Goal: Task Accomplishment & Management: Manage account settings

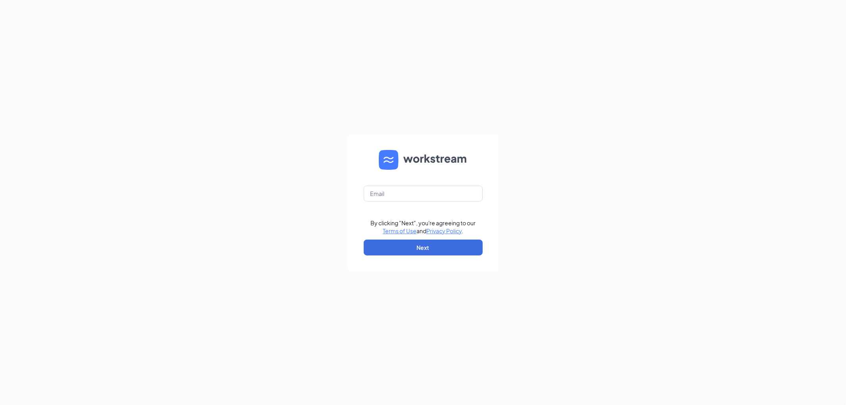
click at [419, 179] on form "By clicking "Next", you're agreeing to our Terms of Use and Privacy Policy . Ne…" at bounding box center [423, 202] width 151 height 137
click at [417, 195] on input "text" at bounding box center [423, 194] width 119 height 16
type input "littlemamas@littlemamasitalian.com"
click at [439, 251] on button "Next" at bounding box center [423, 248] width 119 height 16
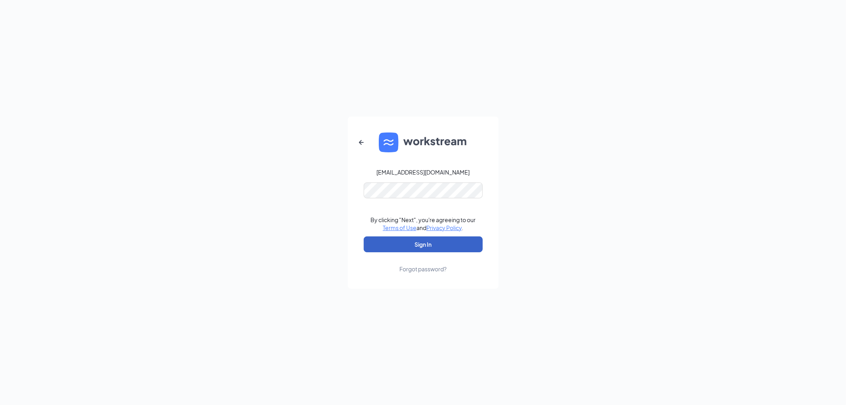
click at [414, 244] on button "Sign In" at bounding box center [423, 244] width 119 height 16
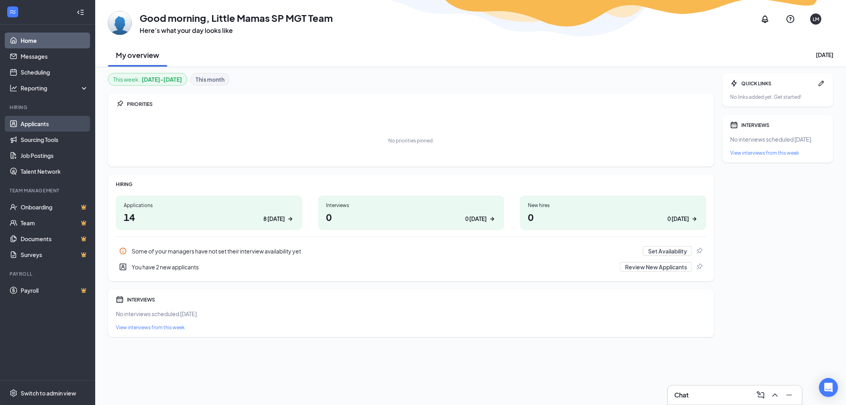
click at [41, 128] on link "Applicants" at bounding box center [55, 124] width 68 height 16
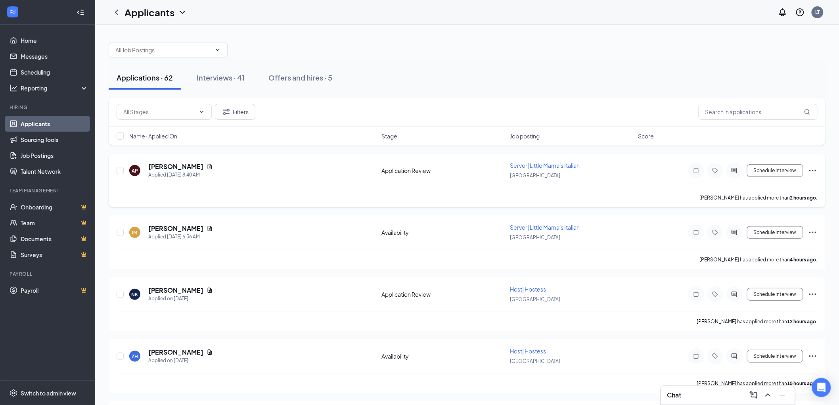
click at [541, 167] on span "Server| Little Mama's Italian" at bounding box center [545, 165] width 70 height 7
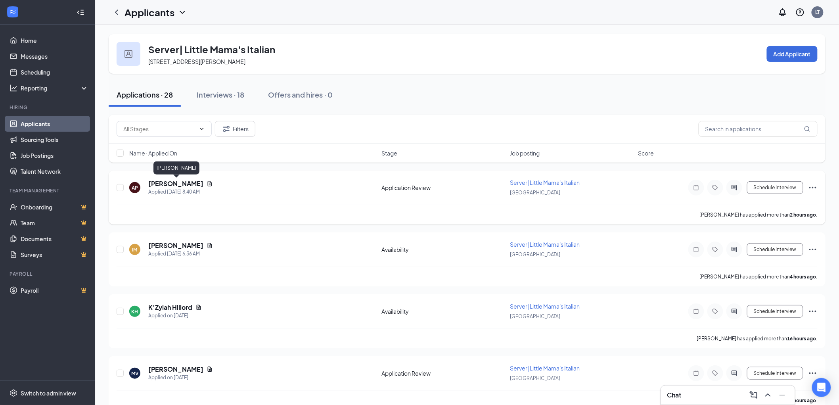
click at [174, 187] on h5 "[PERSON_NAME]" at bounding box center [175, 183] width 55 height 9
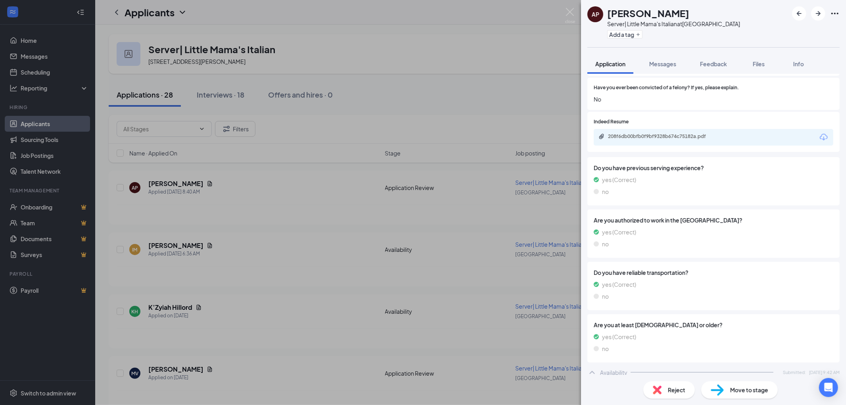
scroll to position [221, 0]
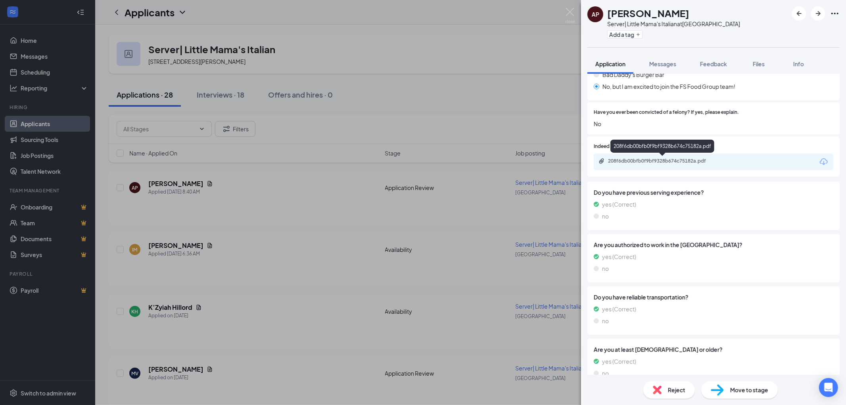
click at [665, 163] on div "208f6db00bfb0f9bf9328b674c75182a.pdf" at bounding box center [663, 162] width 129 height 8
click at [681, 391] on span "Reject" at bounding box center [676, 390] width 17 height 9
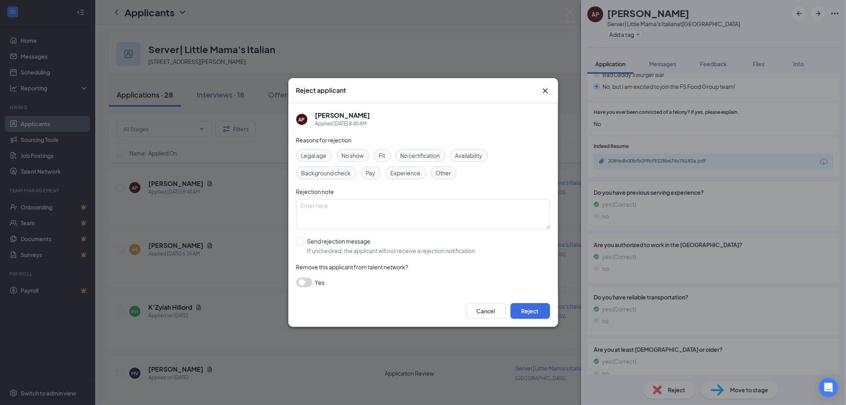
click at [378, 156] on div "Fit" at bounding box center [382, 155] width 17 height 13
click at [538, 309] on button "Reject" at bounding box center [530, 311] width 40 height 16
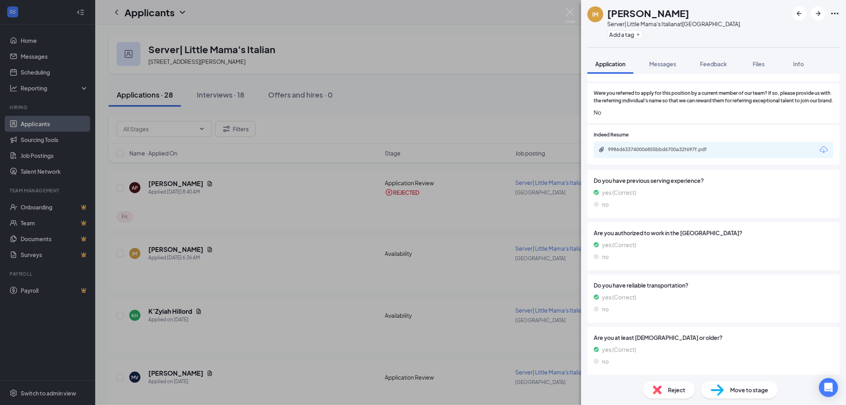
scroll to position [276, 0]
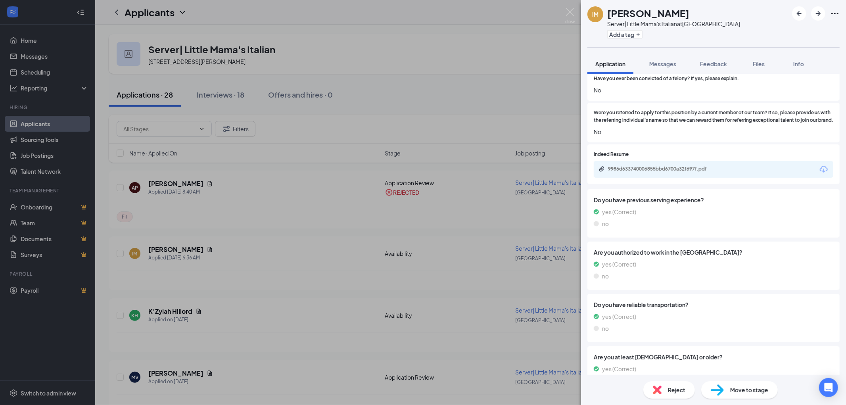
click at [660, 172] on div "9986d633740006855bbd6700a32f697f.pdf" at bounding box center [663, 169] width 111 height 6
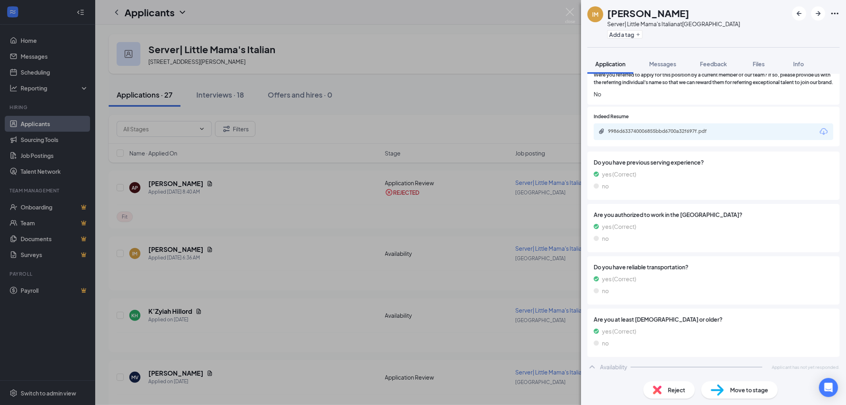
scroll to position [232, 0]
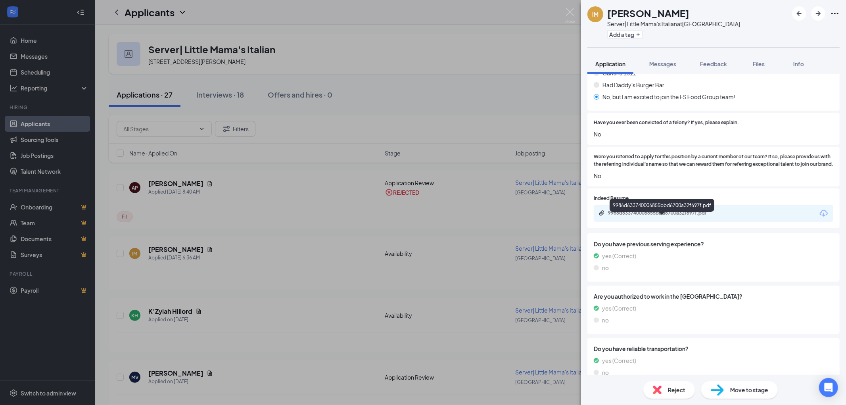
click at [645, 217] on div "9986d633740006855bbd6700a32f697f.pdf" at bounding box center [663, 214] width 129 height 8
click at [656, 390] on img at bounding box center [657, 390] width 9 height 9
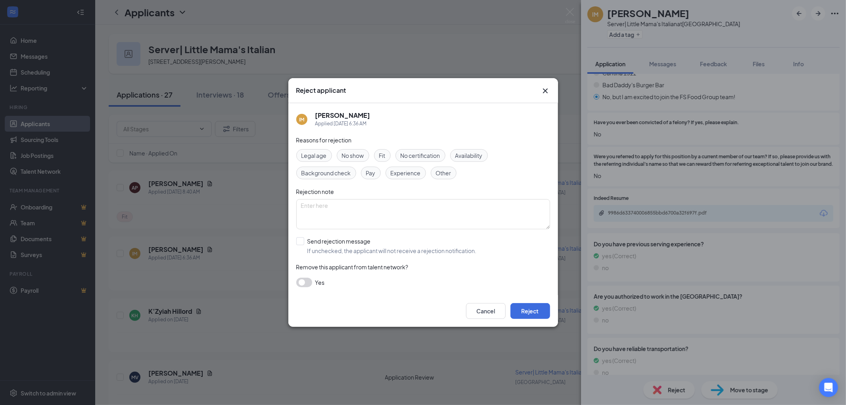
click at [541, 86] on icon "Cross" at bounding box center [546, 91] width 10 height 10
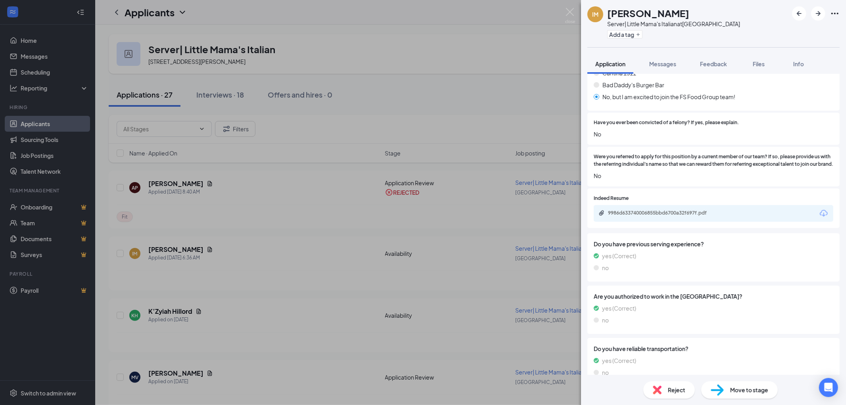
click at [729, 390] on div "Move to stage" at bounding box center [739, 389] width 77 height 17
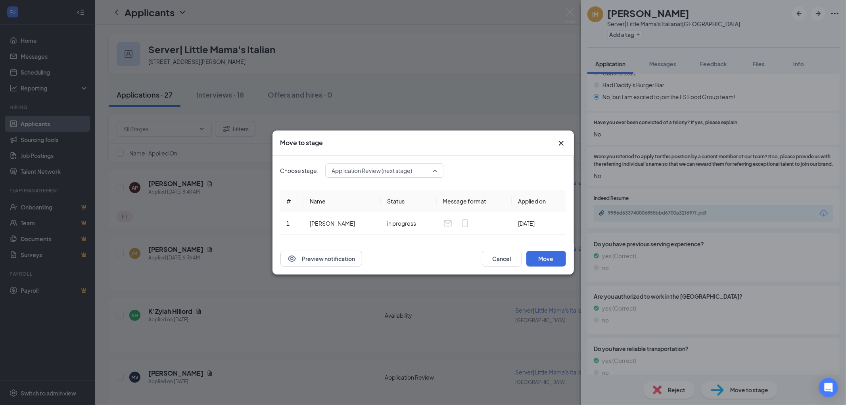
click at [428, 175] on div "Application Review (next stage) 3670941 3670946 3670943 Application Availabilit…" at bounding box center [384, 170] width 119 height 14
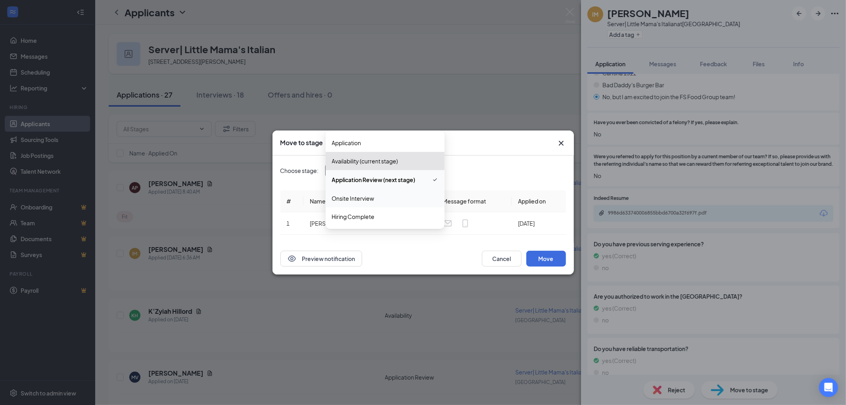
click at [382, 198] on span "Onsite Interview" at bounding box center [385, 198] width 106 height 9
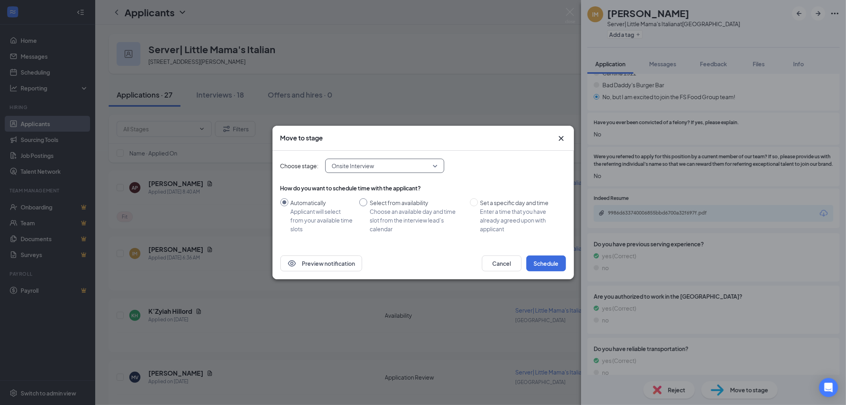
click at [372, 204] on div "Select from availability" at bounding box center [417, 202] width 94 height 9
click at [367, 204] on input "Select from availability Choose an available day and time slot from the intervi…" at bounding box center [363, 202] width 8 height 8
radio input "true"
radio input "false"
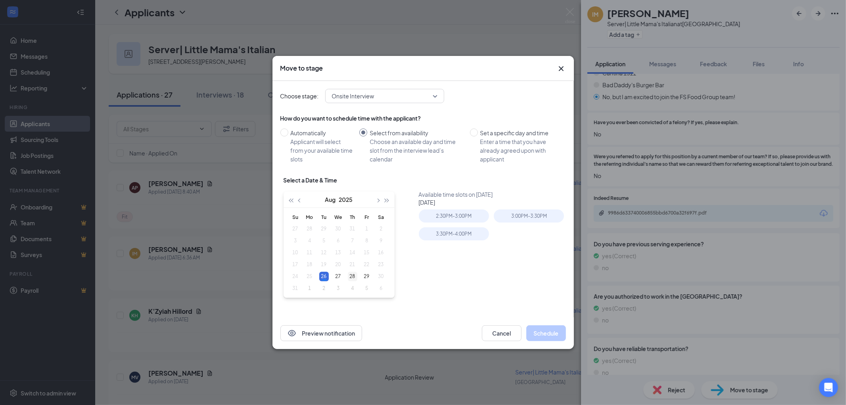
click at [351, 274] on div "28" at bounding box center [353, 277] width 10 height 10
type input "[DATE]"
click at [366, 277] on div "29" at bounding box center [367, 277] width 10 height 10
click at [461, 217] on div "2:30PM - 3:00PM" at bounding box center [454, 215] width 70 height 13
click at [546, 327] on button "Schedule" at bounding box center [546, 333] width 40 height 16
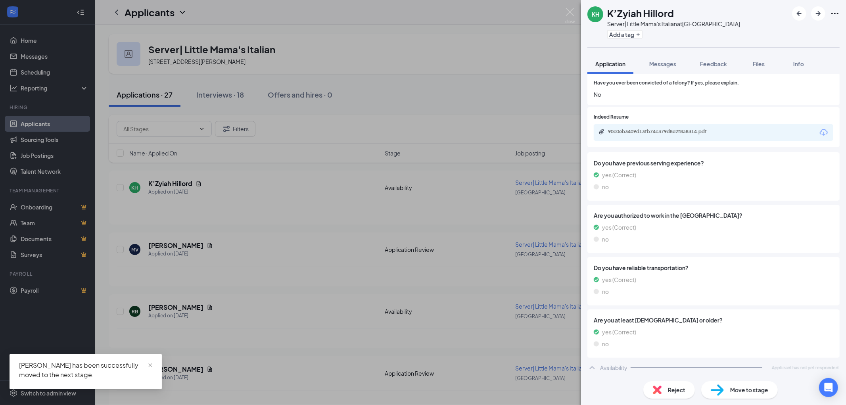
scroll to position [117, 0]
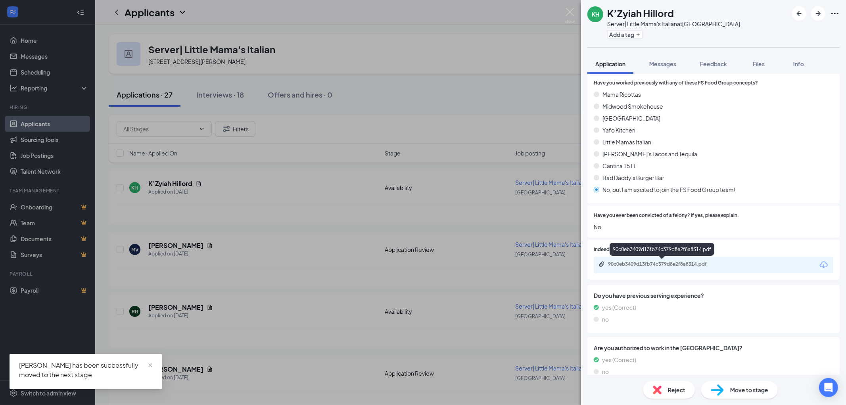
click at [651, 267] on div "90c0eb3409d13fb74c379d8e2f8a8314.pdf" at bounding box center [663, 264] width 111 height 6
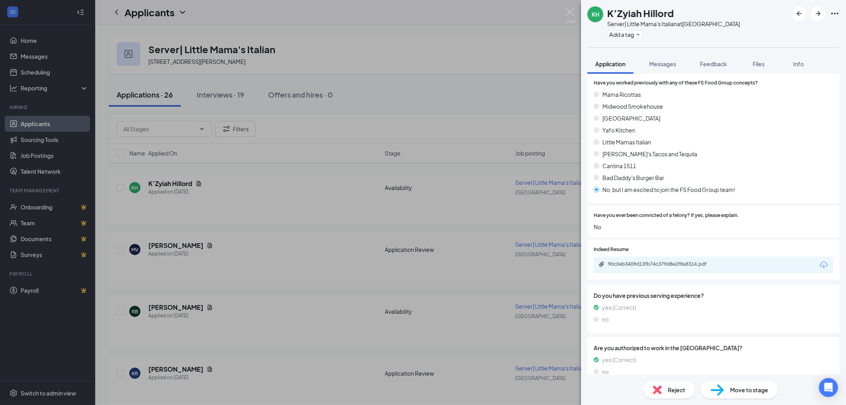
click at [668, 395] on div "Reject" at bounding box center [669, 389] width 52 height 17
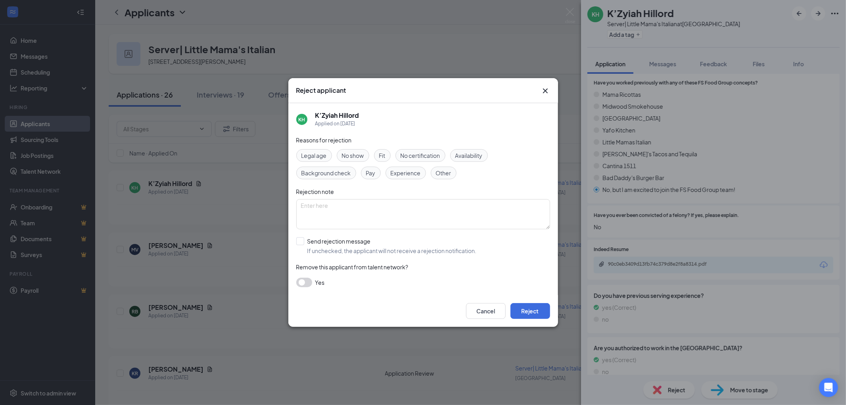
click at [395, 170] on span "Experience" at bounding box center [406, 173] width 30 height 9
click at [538, 303] on button "Reject" at bounding box center [530, 311] width 40 height 16
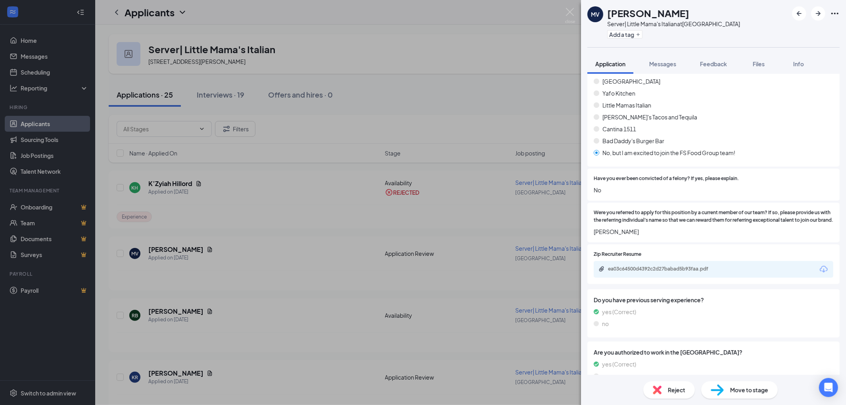
scroll to position [157, 0]
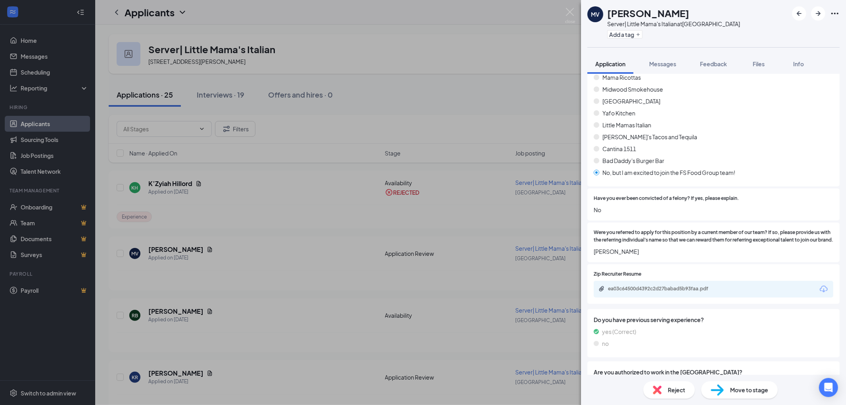
click at [652, 297] on div "ea03c64500d4392c2d27babad5b93faa.pdf" at bounding box center [714, 289] width 240 height 17
click at [654, 292] on div "ea03c64500d4392c2d27babad5b93faa.pdf" at bounding box center [663, 289] width 111 height 6
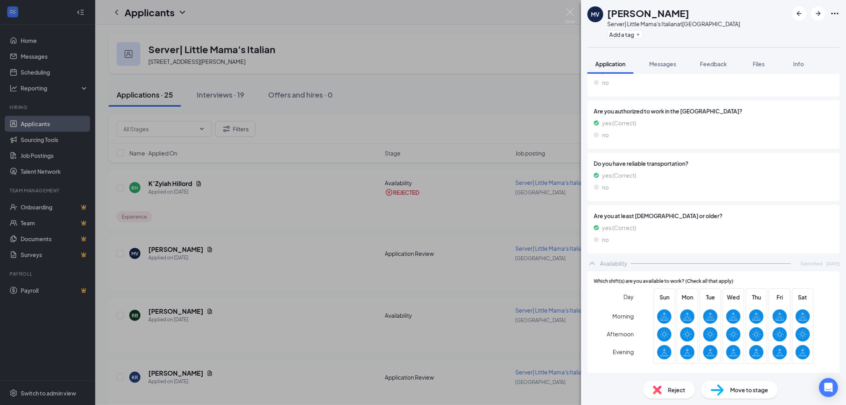
scroll to position [421, 0]
click at [747, 388] on span "Move to stage" at bounding box center [749, 390] width 38 height 9
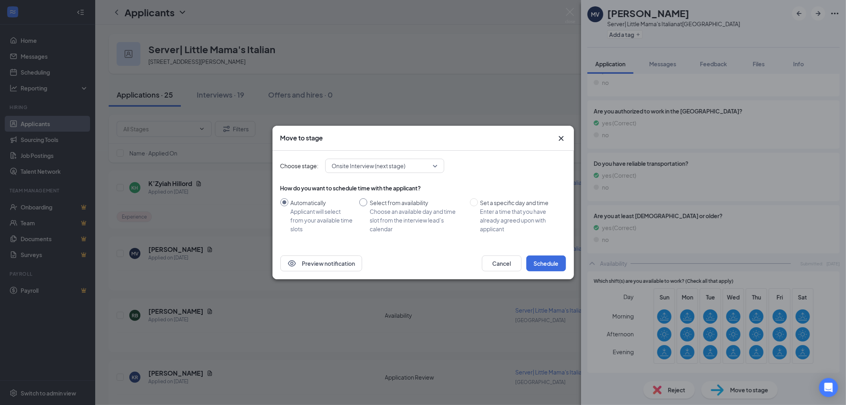
click at [375, 206] on div "Select from availability" at bounding box center [417, 202] width 94 height 9
click at [367, 206] on input "Select from availability Choose an available day and time slot from the intervi…" at bounding box center [363, 202] width 8 height 8
radio input "true"
radio input "false"
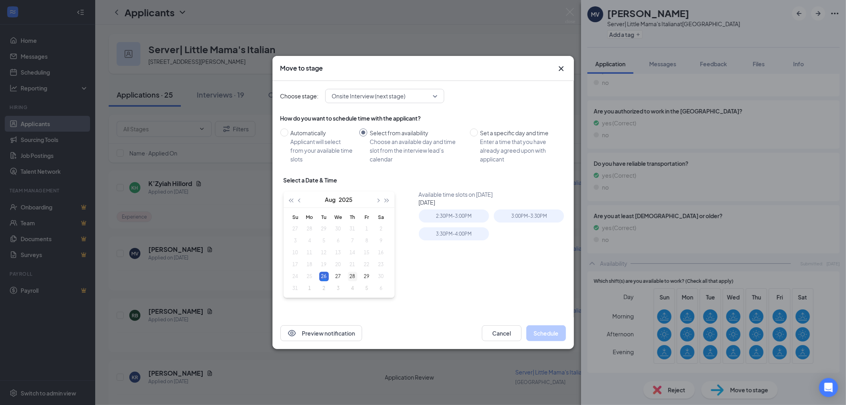
click at [356, 276] on div "28" at bounding box center [353, 277] width 10 height 10
type input "[DATE]"
click at [367, 275] on div "29" at bounding box center [367, 277] width 10 height 10
click at [462, 211] on div "3:00PM - 3:30PM" at bounding box center [454, 215] width 70 height 13
click at [545, 331] on button "Schedule" at bounding box center [546, 333] width 40 height 16
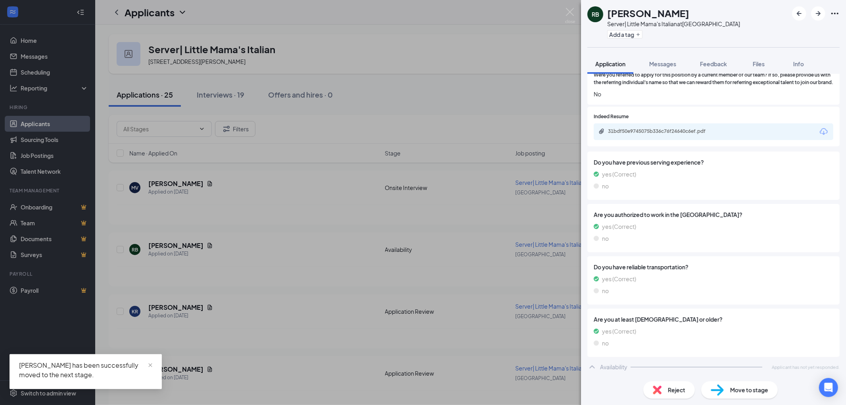
scroll to position [320, 0]
click at [685, 134] on div "31bdf50e9745075b336c76f24640c6ef.pdf" at bounding box center [663, 131] width 111 height 6
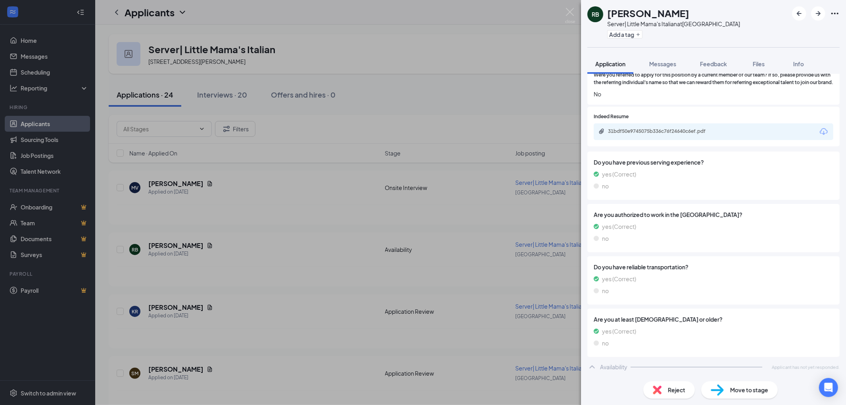
scroll to position [318, 0]
click at [647, 392] on div "Reject" at bounding box center [669, 389] width 52 height 17
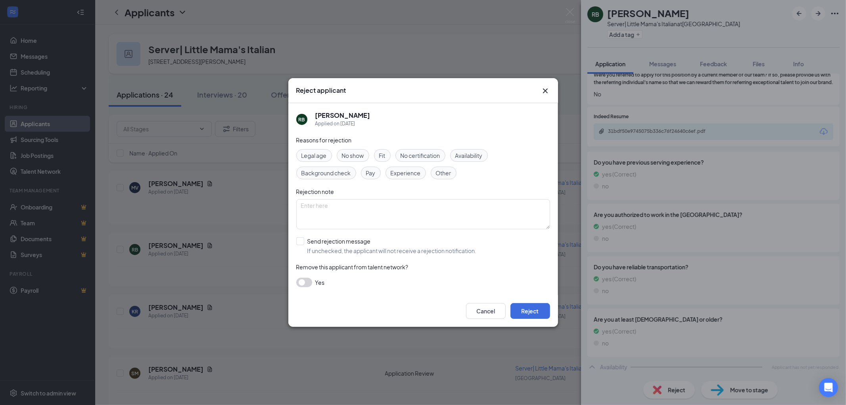
click at [383, 157] on span "Fit" at bounding box center [382, 155] width 6 height 9
click at [530, 311] on button "Reject" at bounding box center [530, 311] width 40 height 16
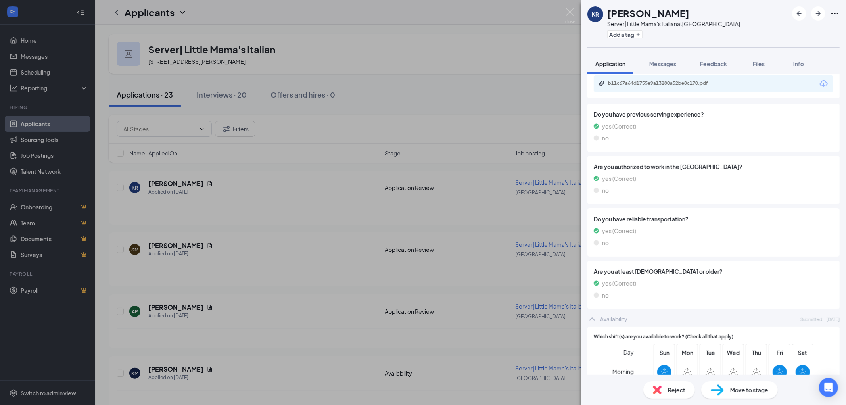
scroll to position [223, 0]
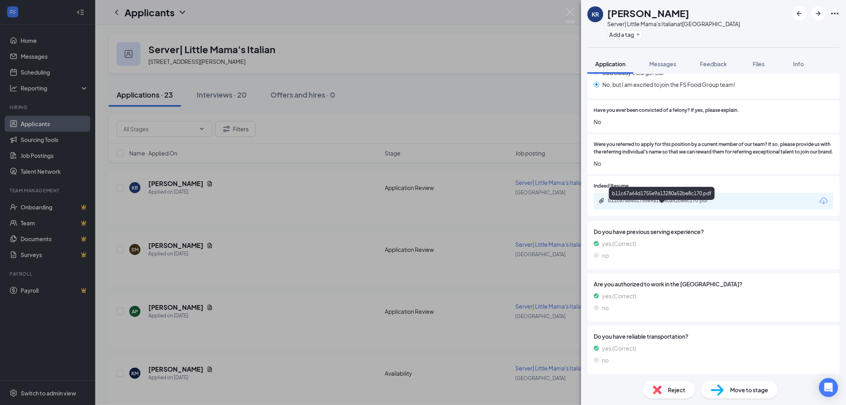
click at [648, 204] on div "b11c67a64d1755e9a13280a52be8c170.pdf" at bounding box center [663, 201] width 111 height 6
click at [656, 393] on img at bounding box center [657, 390] width 9 height 9
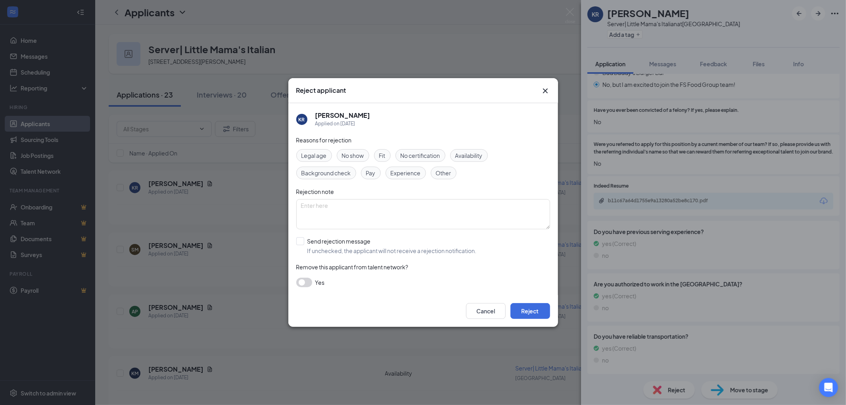
drag, startPoint x: 410, startPoint y: 173, endPoint x: 543, endPoint y: 331, distance: 207.0
click at [411, 172] on span "Experience" at bounding box center [406, 173] width 30 height 9
click at [541, 312] on button "Reject" at bounding box center [530, 311] width 40 height 16
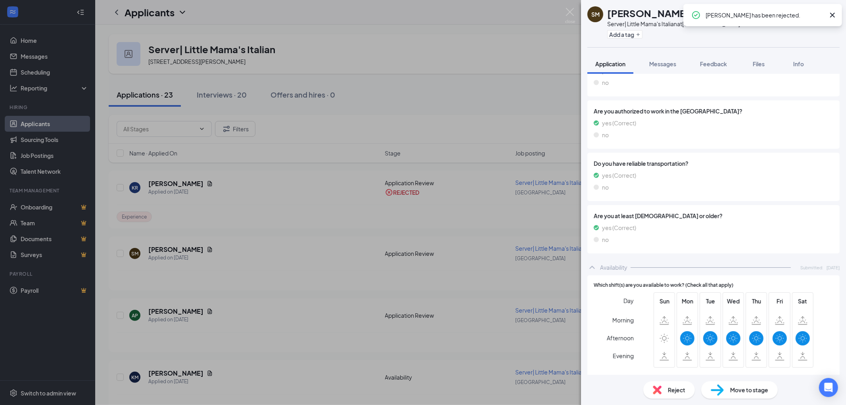
scroll to position [421, 0]
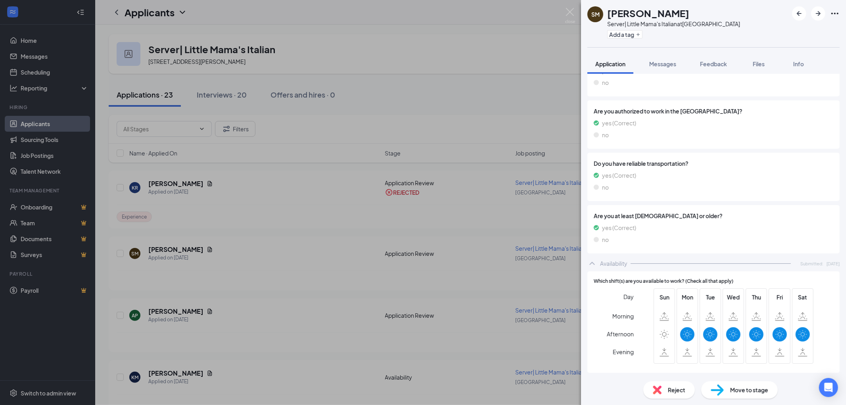
click at [673, 384] on div "Reject" at bounding box center [669, 389] width 52 height 17
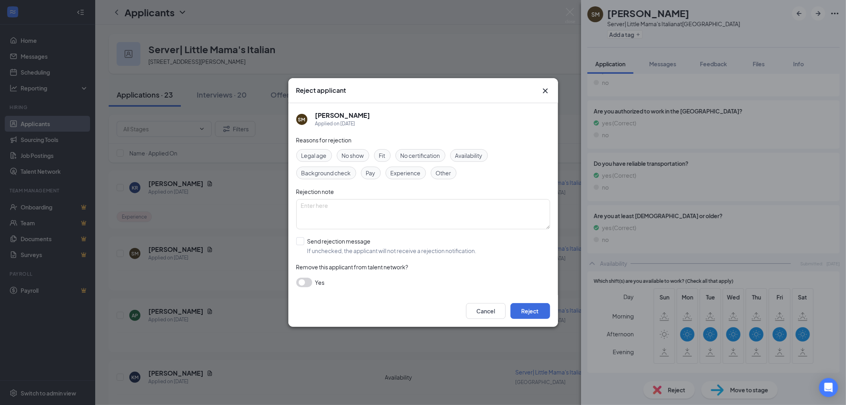
click at [462, 156] on span "Availability" at bounding box center [468, 155] width 27 height 9
click at [541, 313] on button "Reject" at bounding box center [530, 311] width 40 height 16
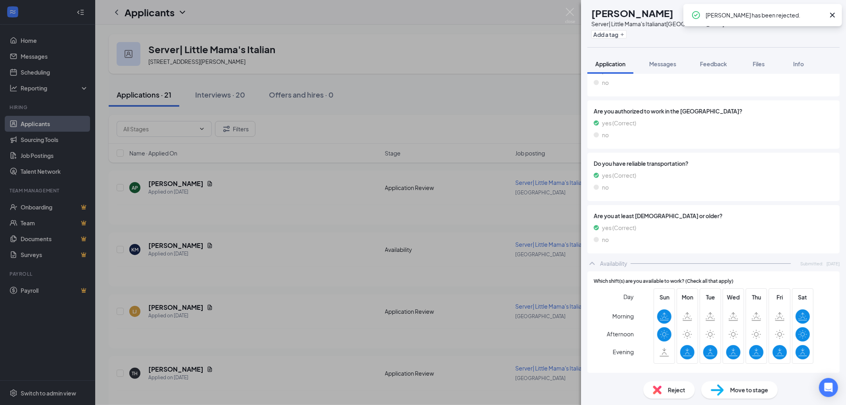
scroll to position [393, 0]
click at [664, 395] on div "Reject" at bounding box center [669, 389] width 52 height 17
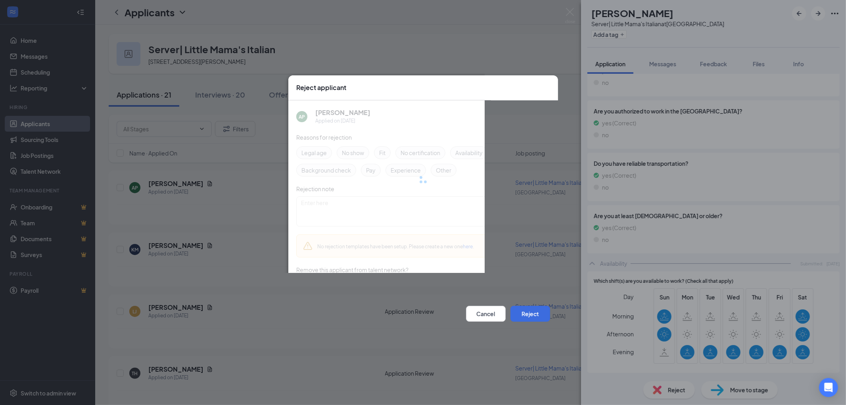
scroll to position [390, 0]
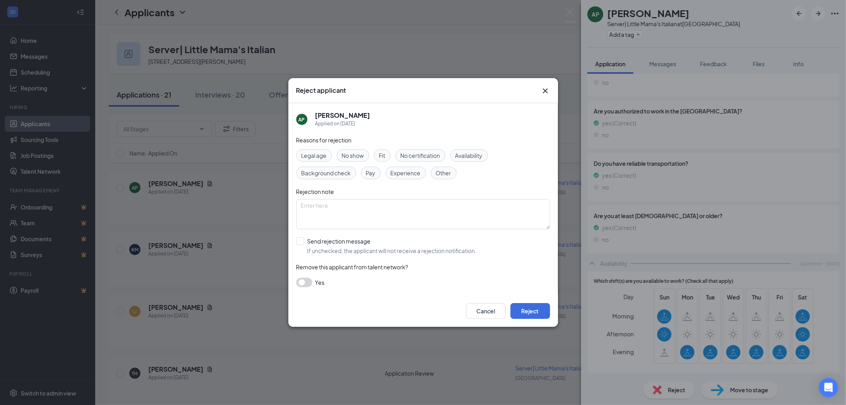
click at [541, 92] on icon "Cross" at bounding box center [546, 91] width 10 height 10
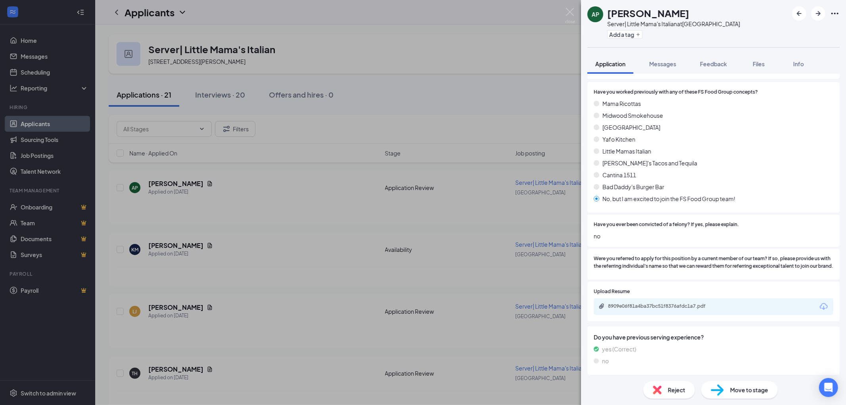
scroll to position [82, 0]
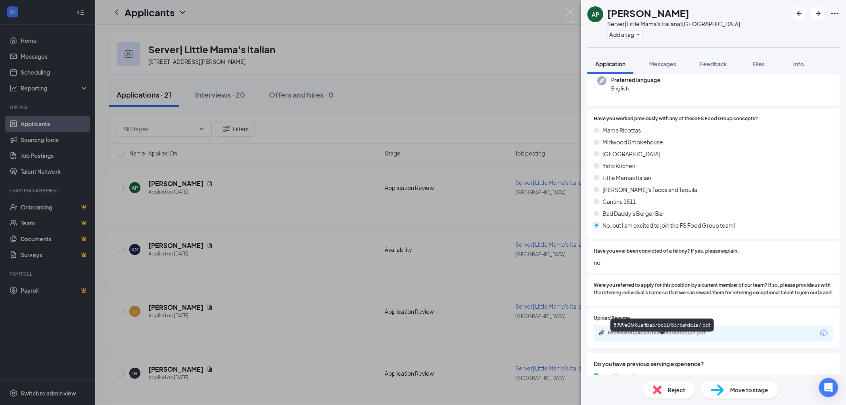
click at [675, 336] on div "8909e06f81a4ba37bc51f8376afdc1a7.pdf" at bounding box center [663, 333] width 111 height 6
click at [755, 391] on span "Move to stage" at bounding box center [749, 390] width 38 height 9
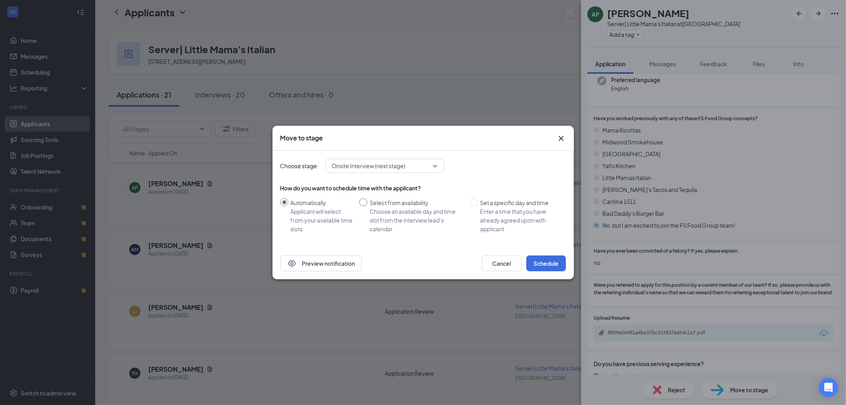
click at [387, 205] on div "Select from availability" at bounding box center [417, 202] width 94 height 9
click at [367, 205] on input "Select from availability Choose an available day and time slot from the intervi…" at bounding box center [363, 202] width 8 height 8
radio input "true"
radio input "false"
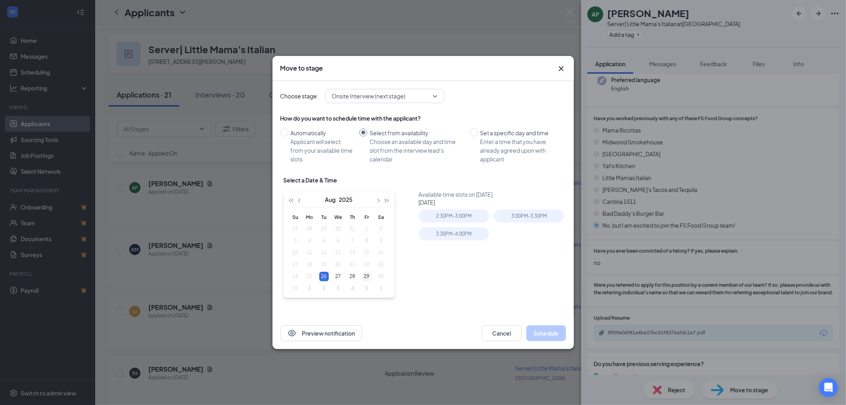
type input "[DATE]"
click at [367, 279] on div "29" at bounding box center [367, 277] width 10 height 10
click at [453, 209] on div "3:30PM - 4:00PM" at bounding box center [454, 215] width 70 height 13
click at [547, 334] on button "Schedule" at bounding box center [546, 333] width 40 height 16
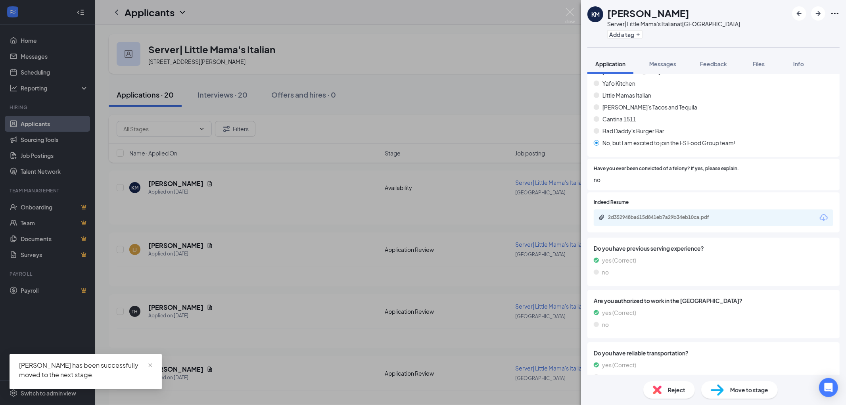
scroll to position [250, 0]
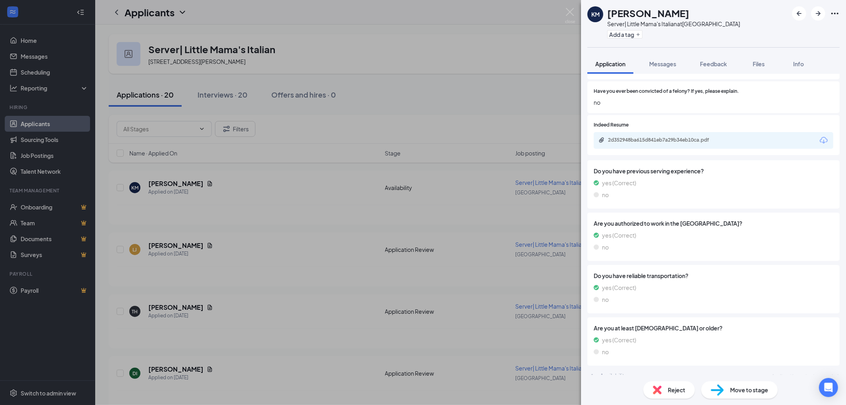
click at [657, 136] on div "2d352948ba615d841eb7a29b34eb10ca.pdf" at bounding box center [714, 140] width 240 height 17
click at [658, 137] on div "2d352948ba615d841eb7a29b34eb10ca.pdf" at bounding box center [663, 140] width 111 height 6
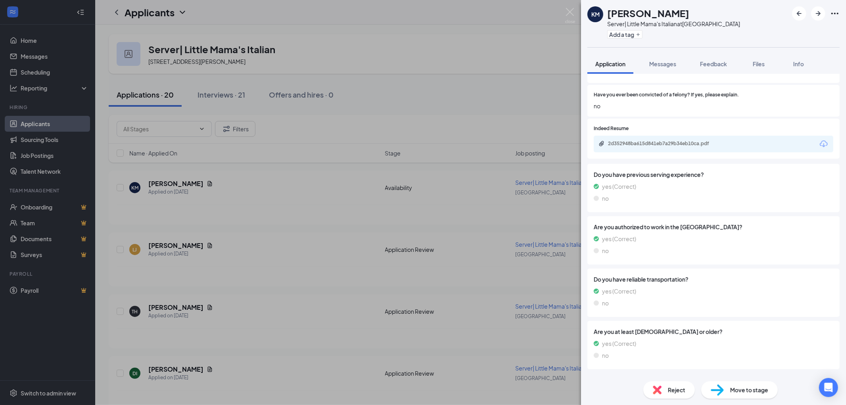
click at [671, 382] on div "Reject" at bounding box center [669, 389] width 52 height 17
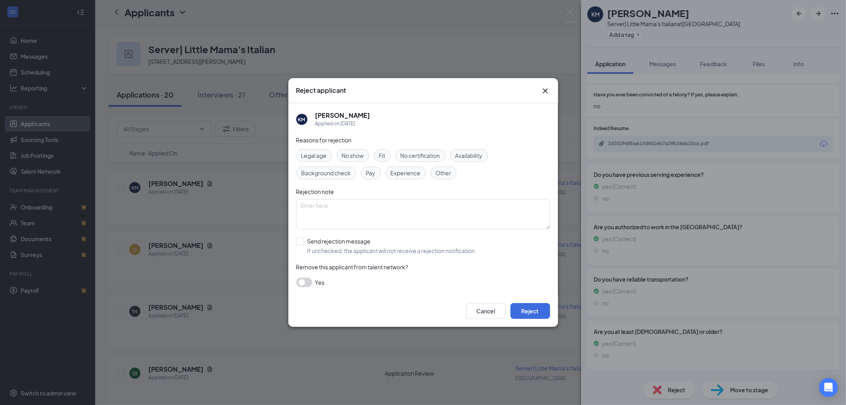
click at [399, 171] on span "Experience" at bounding box center [406, 173] width 30 height 9
click at [537, 306] on button "Reject" at bounding box center [530, 311] width 40 height 16
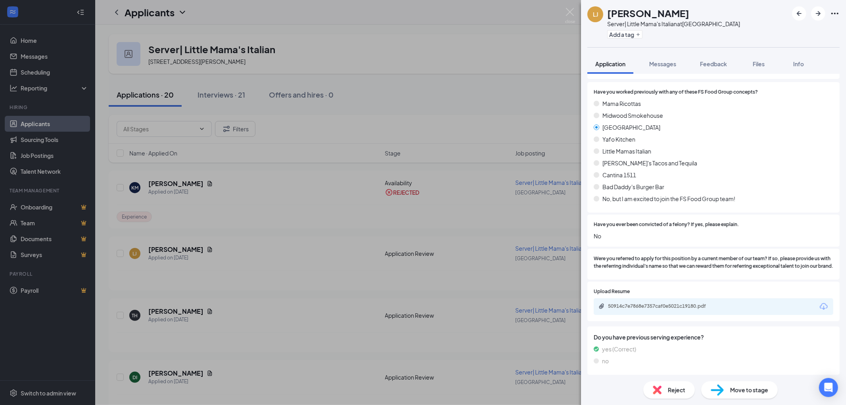
scroll to position [81, 0]
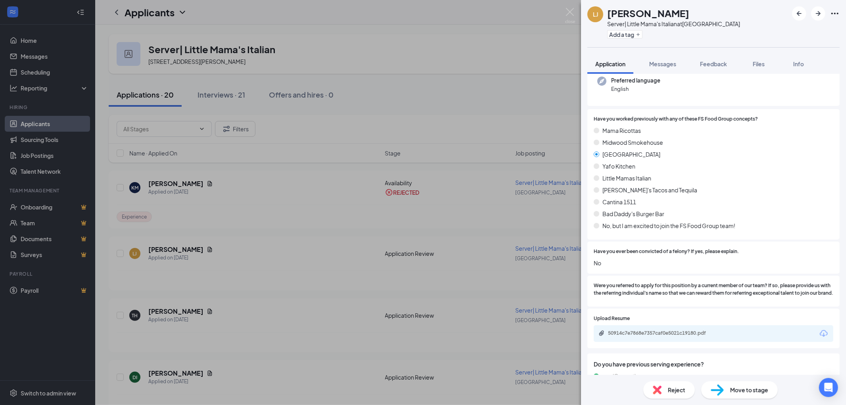
click at [660, 391] on img at bounding box center [657, 390] width 9 height 9
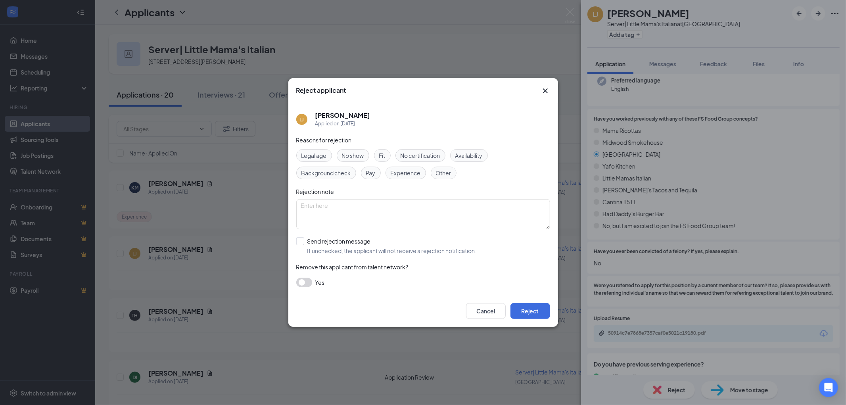
click at [455, 155] on div "Availability" at bounding box center [469, 155] width 38 height 13
click at [516, 304] on button "Reject" at bounding box center [530, 311] width 40 height 16
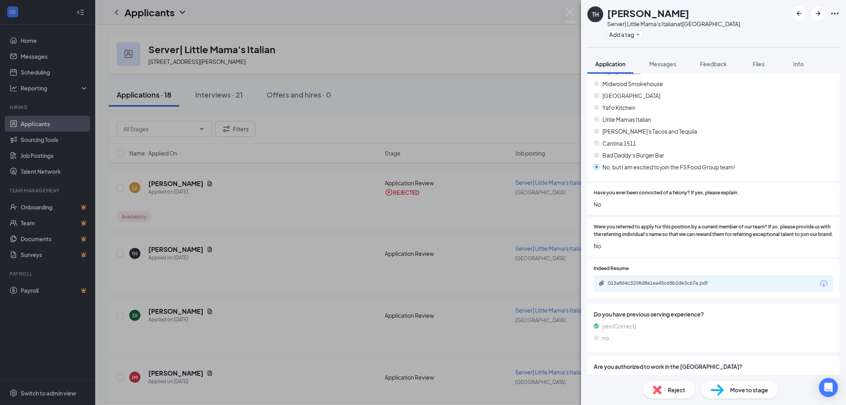
scroll to position [134, 0]
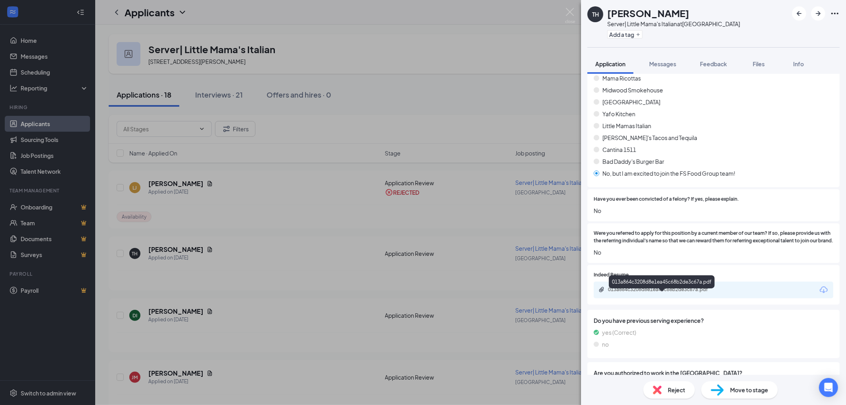
click at [664, 293] on div "013a864c3208d8e1ea45c68b2de3c67a.pdf" at bounding box center [663, 289] width 111 height 6
click at [667, 391] on div "Reject" at bounding box center [669, 389] width 52 height 17
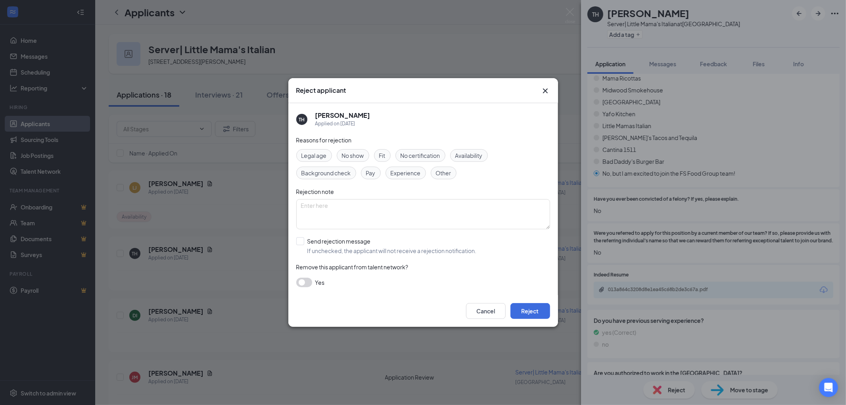
click at [404, 173] on span "Experience" at bounding box center [406, 173] width 30 height 9
click at [528, 308] on button "Reject" at bounding box center [530, 311] width 40 height 16
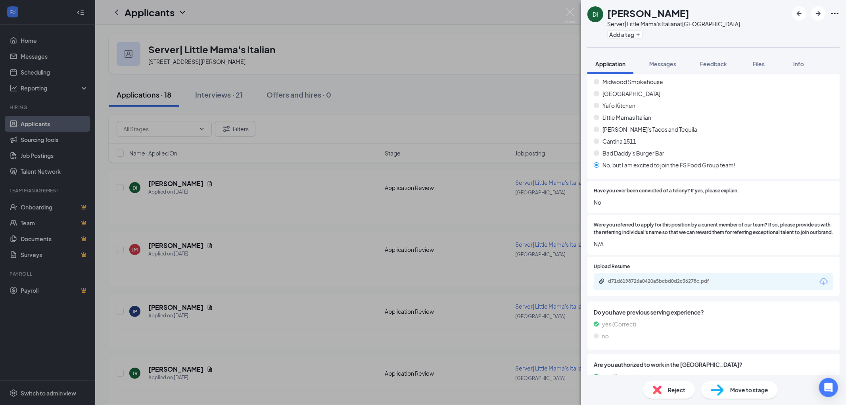
scroll to position [160, 0]
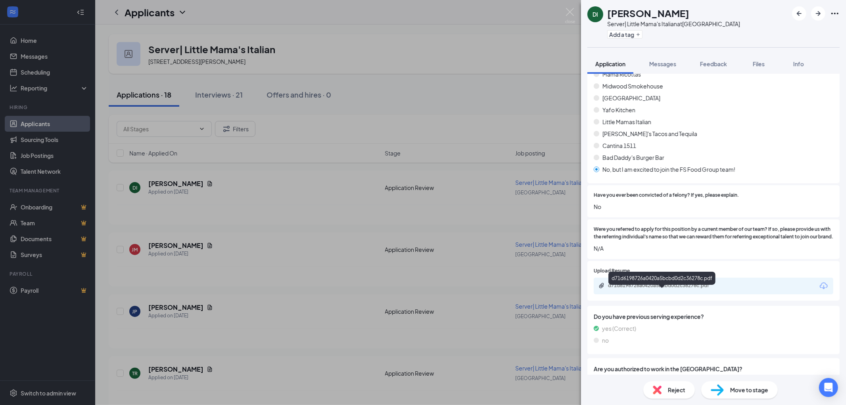
click at [654, 289] on div "d71d6198726a0420a5bcbd0d2c36278c.pdf" at bounding box center [663, 285] width 111 height 6
click at [656, 392] on img at bounding box center [657, 390] width 9 height 9
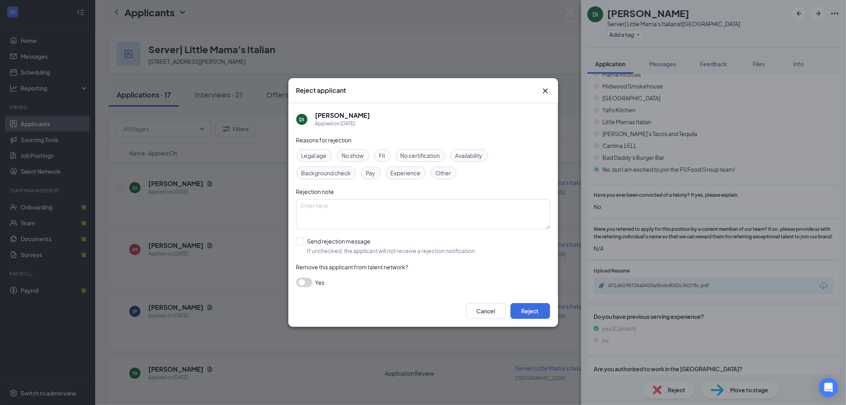
click at [406, 170] on span "Experience" at bounding box center [406, 173] width 30 height 9
click at [524, 313] on button "Reject" at bounding box center [530, 311] width 40 height 16
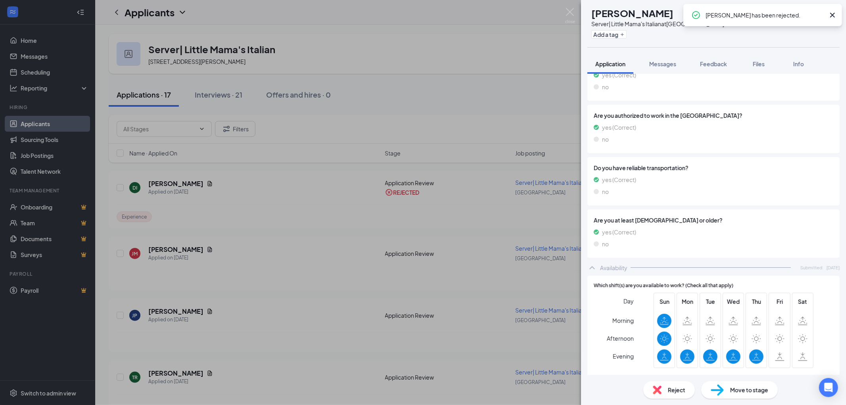
scroll to position [353, 0]
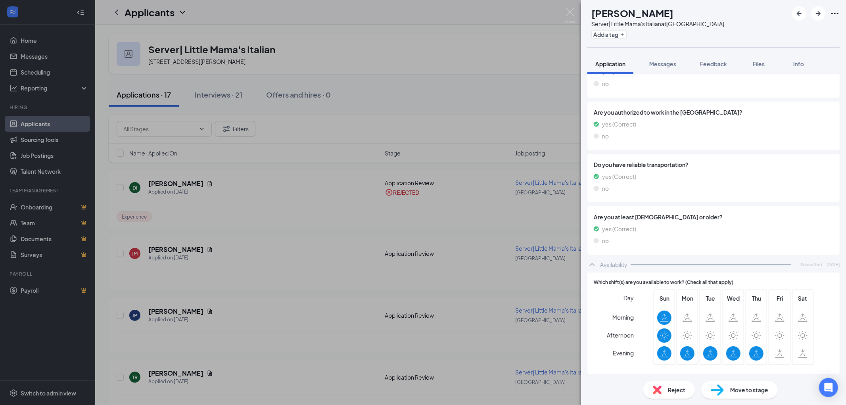
click at [656, 387] on img at bounding box center [657, 390] width 9 height 9
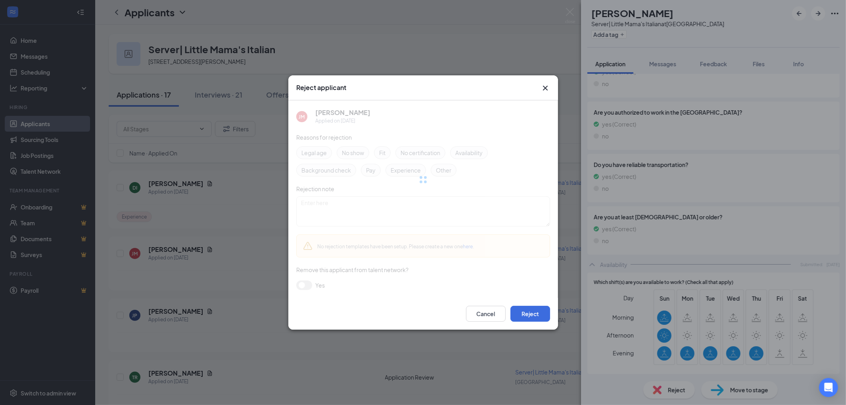
scroll to position [350, 0]
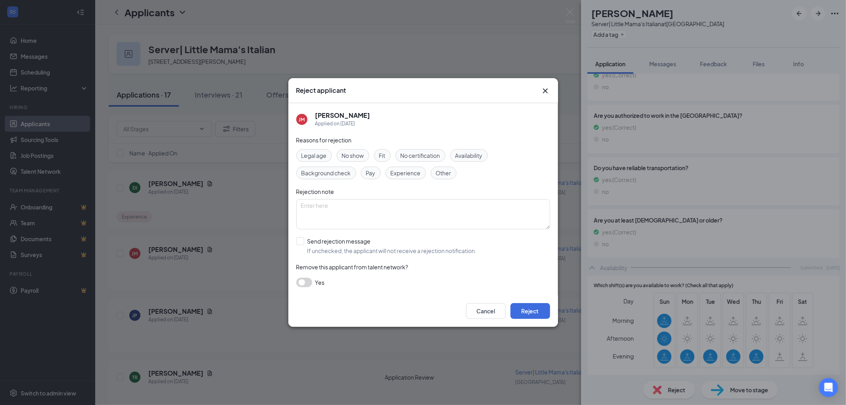
drag, startPoint x: 476, startPoint y: 153, endPoint x: 522, endPoint y: 285, distance: 139.9
click at [476, 153] on span "Availability" at bounding box center [468, 155] width 27 height 9
click at [533, 313] on button "Reject" at bounding box center [530, 311] width 40 height 16
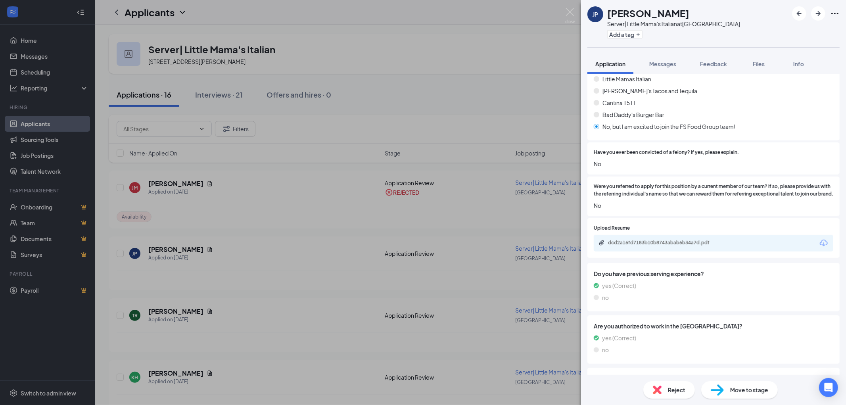
scroll to position [178, 0]
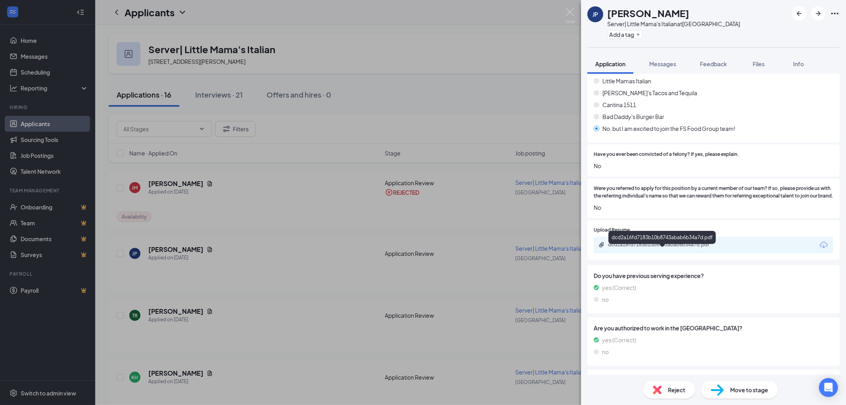
click at [653, 248] on div "dcd2a16fd7183b10b8743abab6b34a7d.pdf" at bounding box center [663, 245] width 111 height 6
click at [677, 389] on span "Reject" at bounding box center [676, 390] width 17 height 9
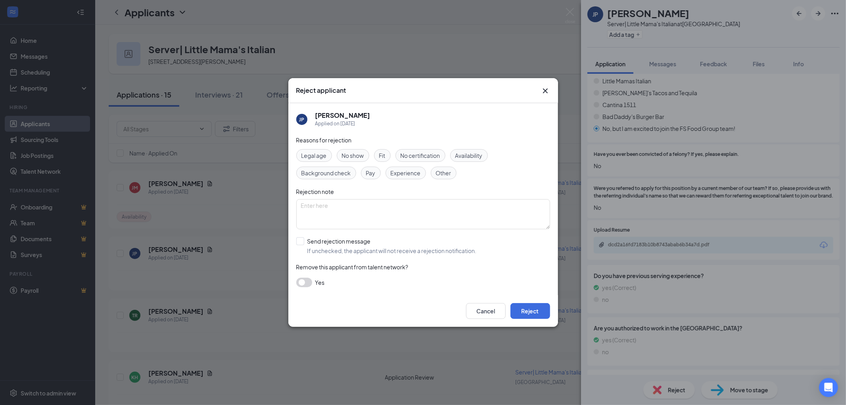
click at [403, 180] on div "Reasons for rejection Legal age No show Fit No certification Availability Backg…" at bounding box center [423, 215] width 254 height 159
click at [410, 175] on span "Experience" at bounding box center [406, 173] width 30 height 9
click at [530, 309] on button "Reject" at bounding box center [530, 311] width 40 height 16
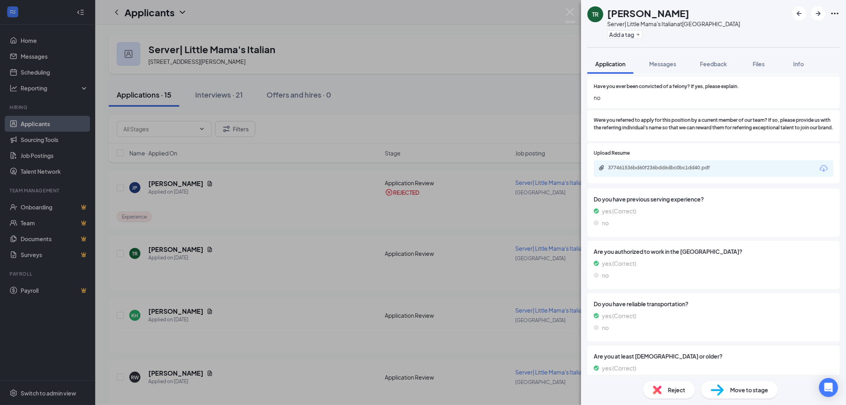
scroll to position [276, 0]
click at [642, 170] on div "377461536bd60f236bdd6dbc0bc1dd40.pdf" at bounding box center [663, 168] width 111 height 6
click at [685, 386] on span "Reject" at bounding box center [676, 390] width 17 height 9
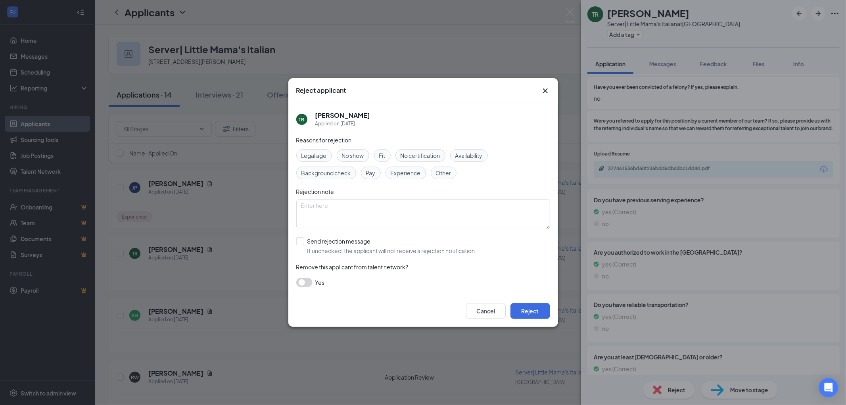
click at [402, 172] on span "Experience" at bounding box center [406, 173] width 30 height 9
click at [544, 314] on button "Reject" at bounding box center [530, 311] width 40 height 16
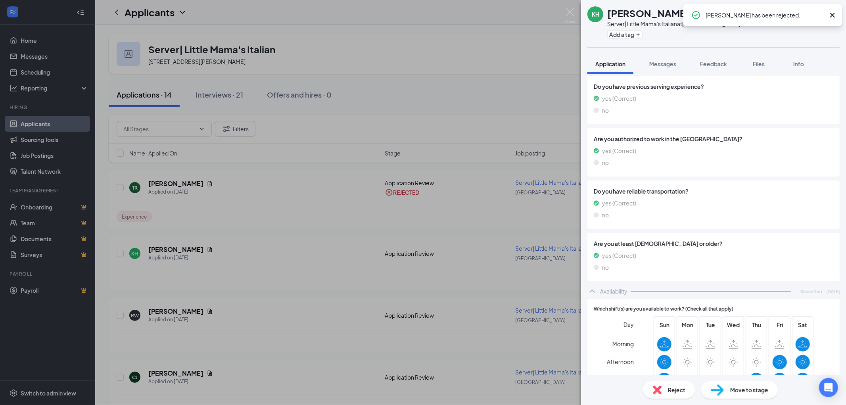
scroll to position [393, 0]
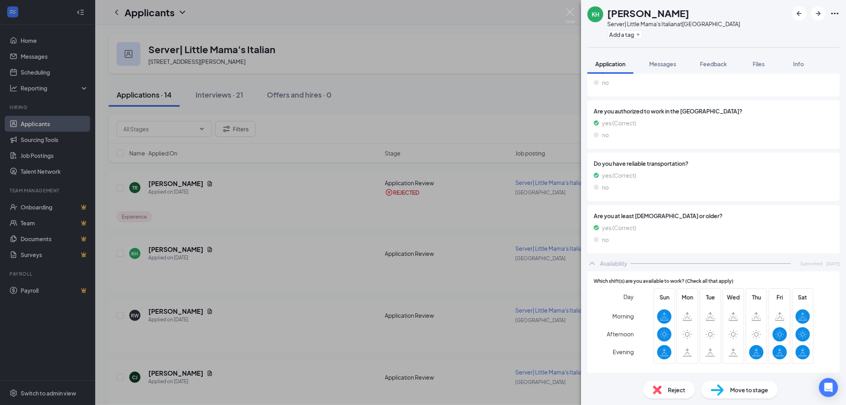
click at [670, 391] on span "Reject" at bounding box center [676, 390] width 17 height 9
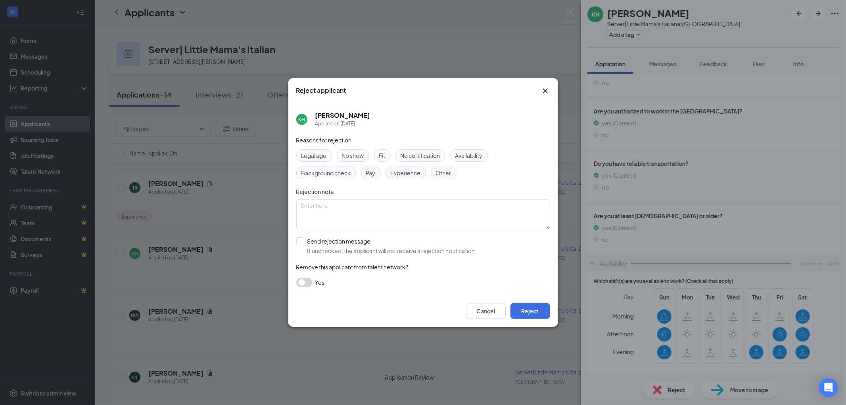
click at [467, 157] on span "Availability" at bounding box center [468, 155] width 27 height 9
click at [528, 305] on button "Reject" at bounding box center [530, 311] width 40 height 16
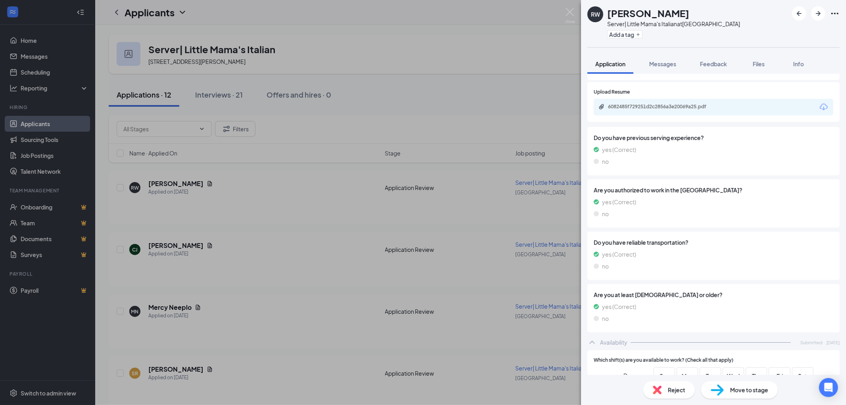
scroll to position [336, 0]
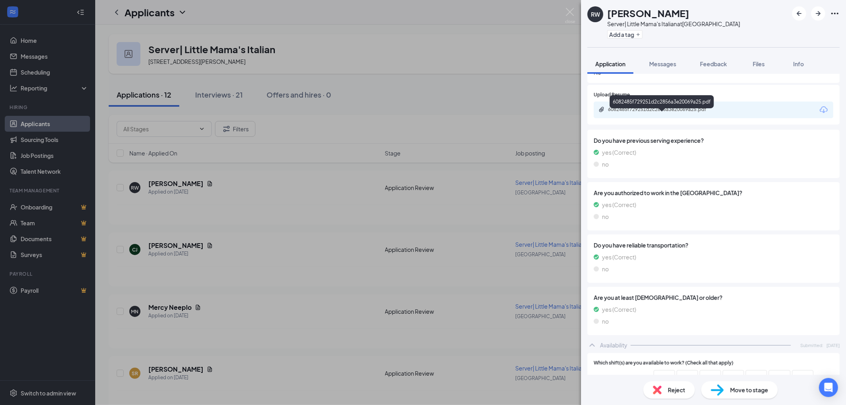
click at [668, 113] on div "6082485f729251d2c2856a3e20069a25.pdf" at bounding box center [663, 109] width 111 height 6
click at [716, 393] on img at bounding box center [717, 390] width 13 height 12
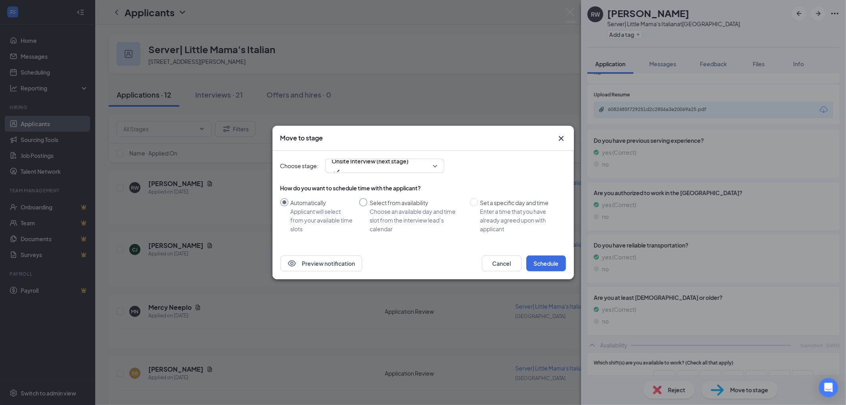
click at [390, 208] on div "Choose an available day and time slot from the interview lead’s calendar" at bounding box center [417, 220] width 94 height 26
click at [367, 206] on input "Select from availability Choose an available day and time slot from the intervi…" at bounding box center [363, 202] width 8 height 8
radio input "true"
radio input "false"
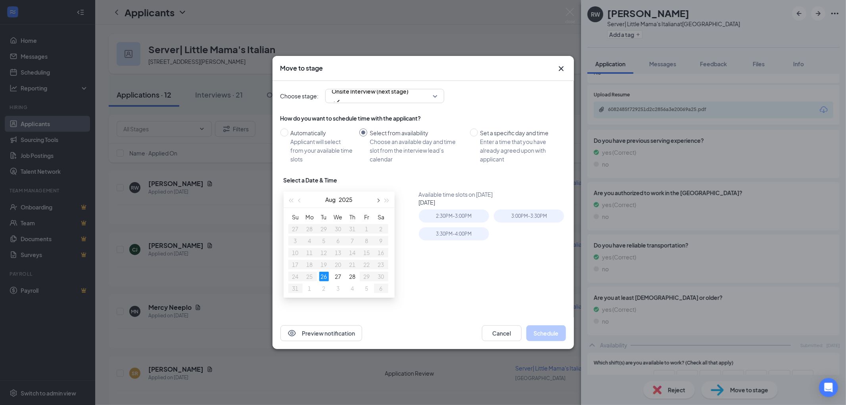
click at [379, 202] on button "button" at bounding box center [378, 200] width 9 height 16
click at [312, 231] on div "1" at bounding box center [310, 229] width 10 height 10
click at [322, 230] on div "2" at bounding box center [324, 229] width 10 height 10
type input "Sep 2, 2025"
click at [521, 216] on div "3:00PM - 3:30PM" at bounding box center [529, 215] width 70 height 13
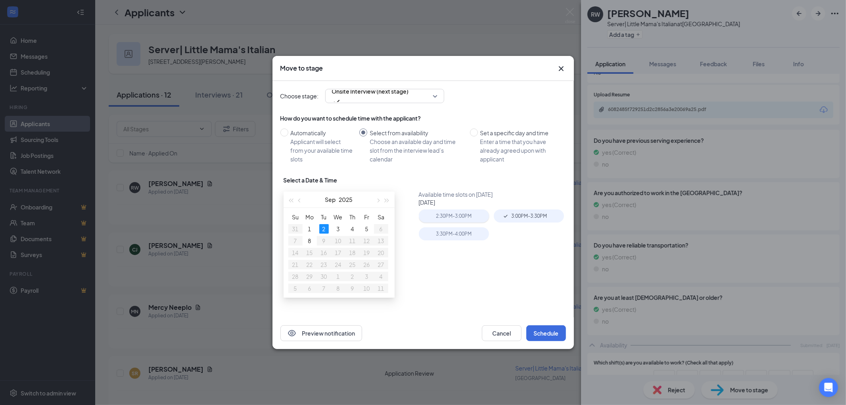
click at [466, 214] on div "2:30PM - 3:00PM" at bounding box center [454, 215] width 70 height 13
click at [544, 330] on button "Schedule" at bounding box center [546, 333] width 40 height 16
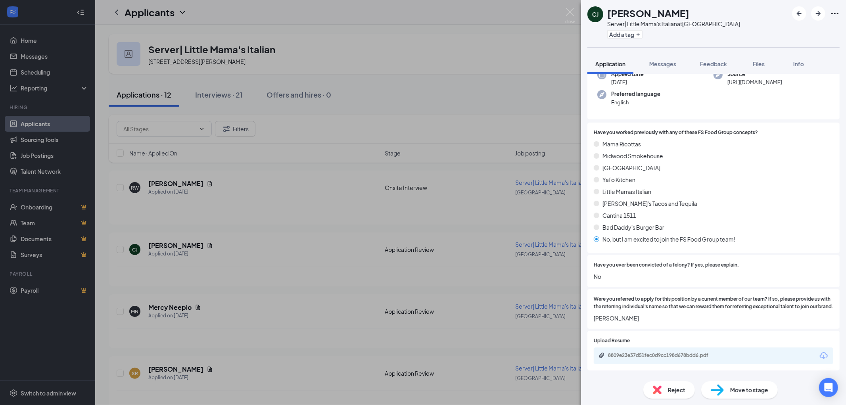
scroll to position [132, 0]
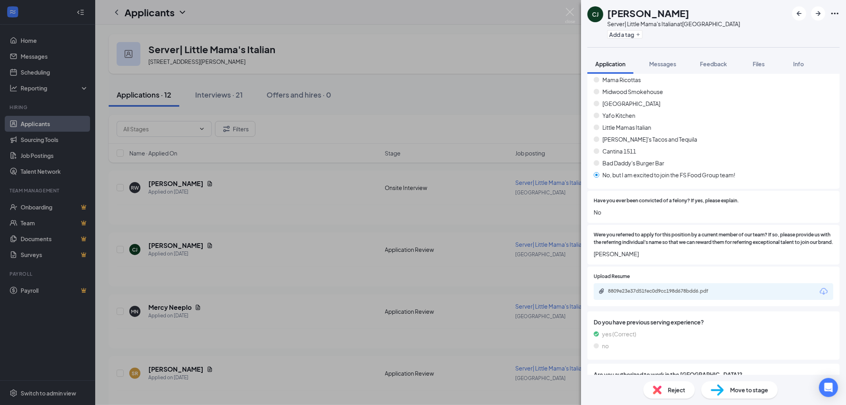
click at [674, 296] on div "8809e23e37d51fec0d9cc198d678bdd6.pdf" at bounding box center [663, 292] width 129 height 8
click at [668, 390] on div "Reject" at bounding box center [669, 389] width 52 height 17
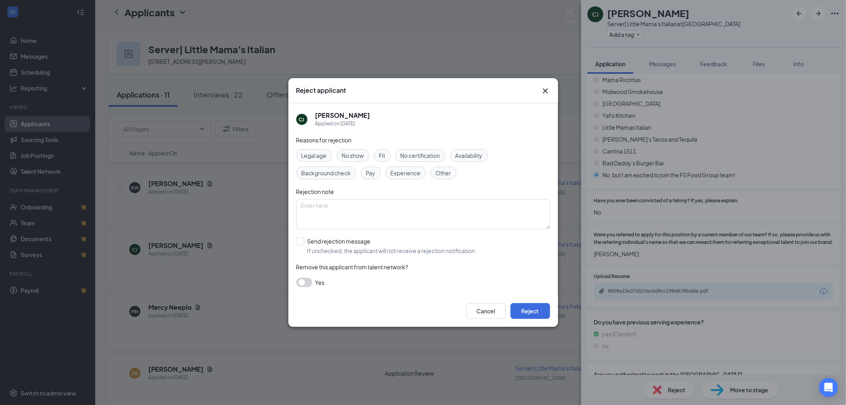
click at [399, 173] on span "Experience" at bounding box center [406, 173] width 30 height 9
click at [516, 308] on button "Reject" at bounding box center [530, 311] width 40 height 16
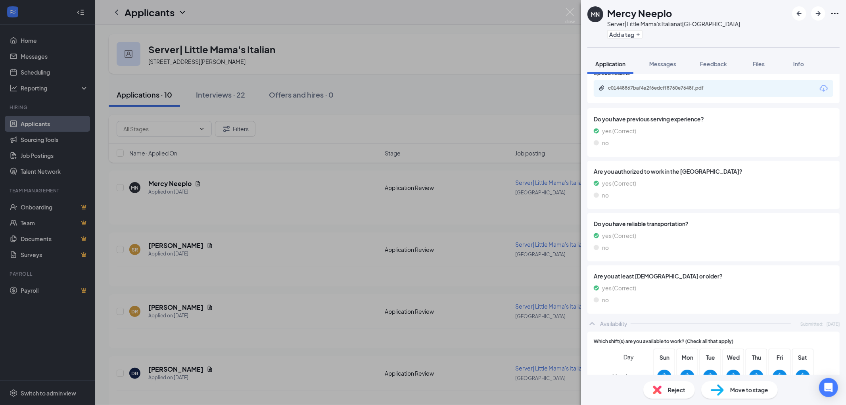
scroll to position [240, 0]
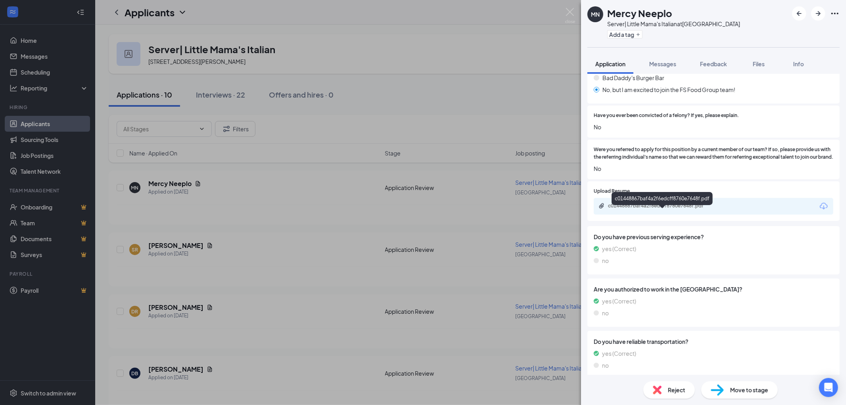
click at [651, 207] on div "c01448867baf4a2f6edcff8760e7648f.pdf" at bounding box center [662, 200] width 101 height 16
click at [648, 209] on div "c01448867baf4a2f6edcff8760e7648f.pdf" at bounding box center [663, 206] width 111 height 6
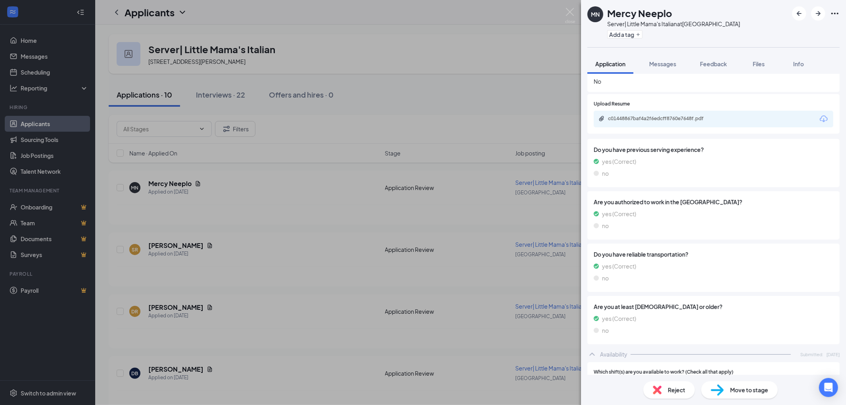
scroll to position [328, 0]
click at [666, 395] on div "Reject" at bounding box center [669, 389] width 52 height 17
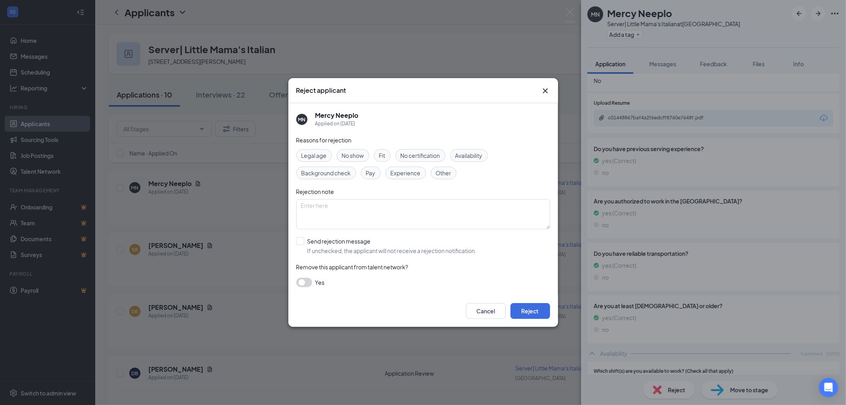
click at [378, 152] on div "Fit" at bounding box center [382, 155] width 17 height 13
click at [528, 308] on button "Reject" at bounding box center [530, 311] width 40 height 16
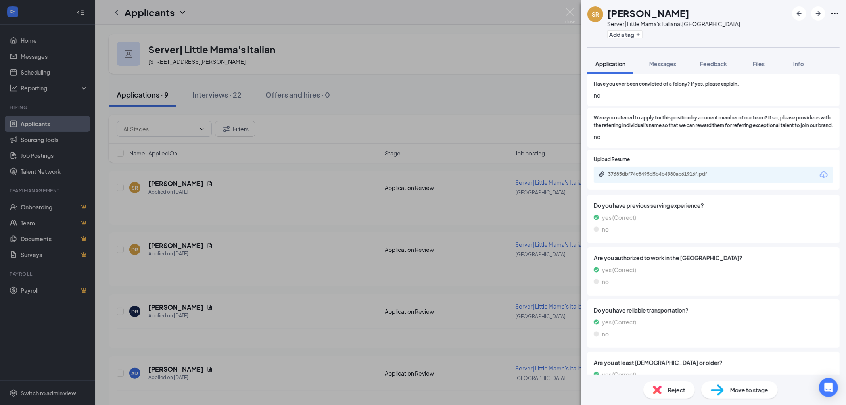
scroll to position [245, 0]
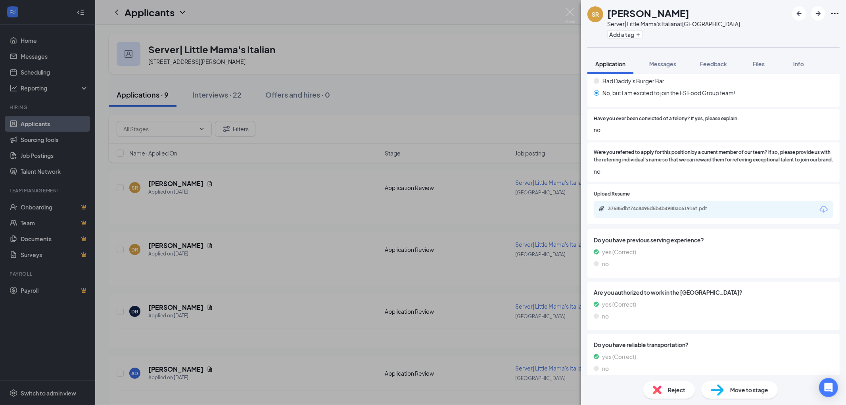
click at [663, 209] on div "37685dbf74c8495d5b4b4980ac61916f.pdf" at bounding box center [663, 208] width 111 height 6
click at [651, 389] on div "Reject" at bounding box center [669, 389] width 52 height 17
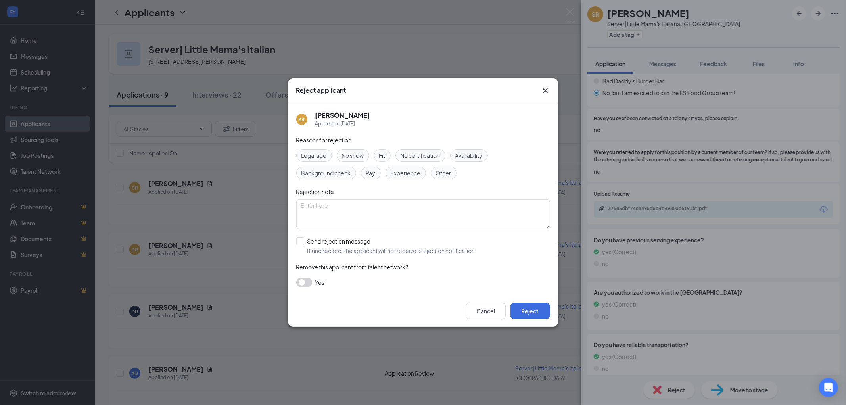
click at [401, 180] on div "Reasons for rejection Legal age No show Fit No certification Availability Backg…" at bounding box center [423, 215] width 254 height 159
click at [401, 173] on span "Experience" at bounding box center [406, 173] width 30 height 9
click at [532, 306] on button "Reject" at bounding box center [530, 311] width 40 height 16
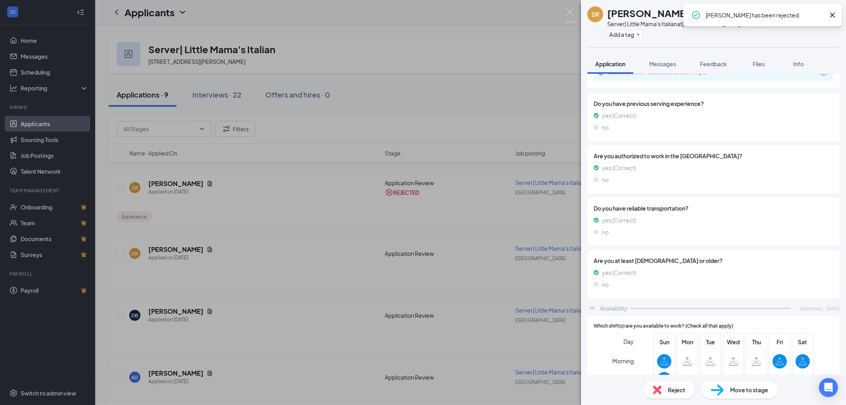
scroll to position [221, 0]
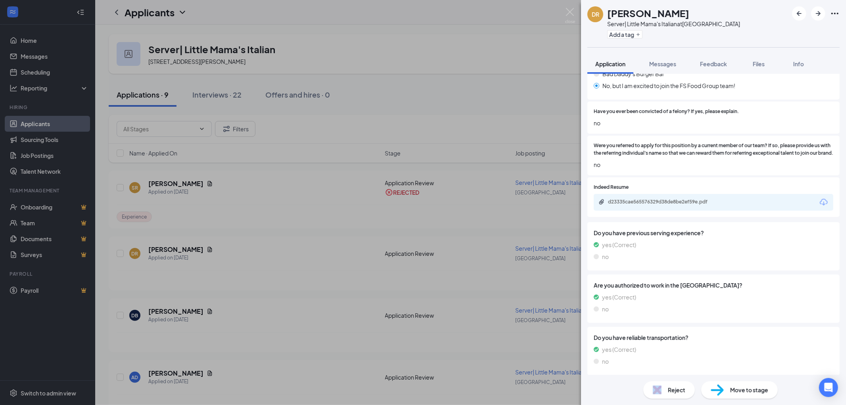
click at [665, 386] on div "Reject" at bounding box center [669, 389] width 52 height 17
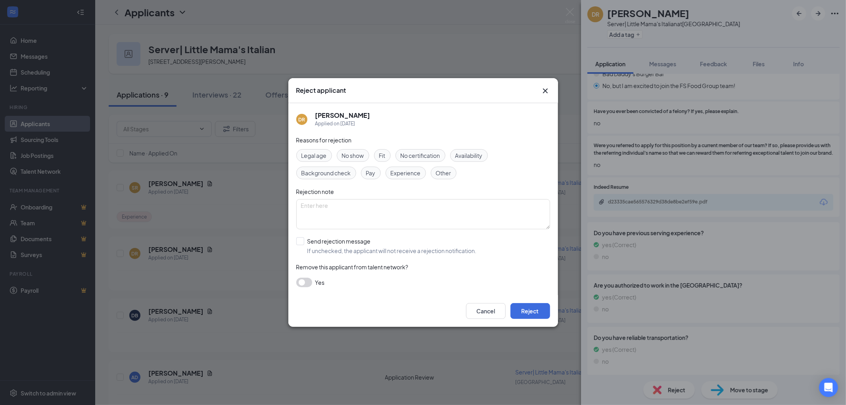
click at [481, 155] on span "Availability" at bounding box center [468, 155] width 27 height 9
click at [540, 310] on button "Reject" at bounding box center [530, 311] width 40 height 16
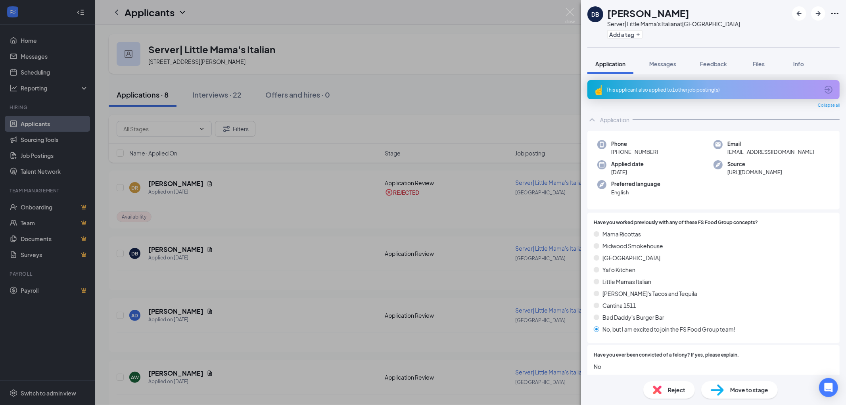
click at [660, 185] on div "Preferred language English" at bounding box center [655, 188] width 116 height 16
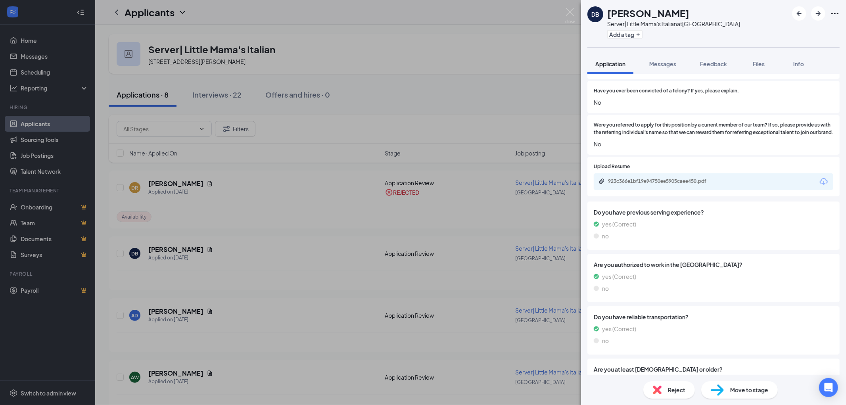
scroll to position [424, 0]
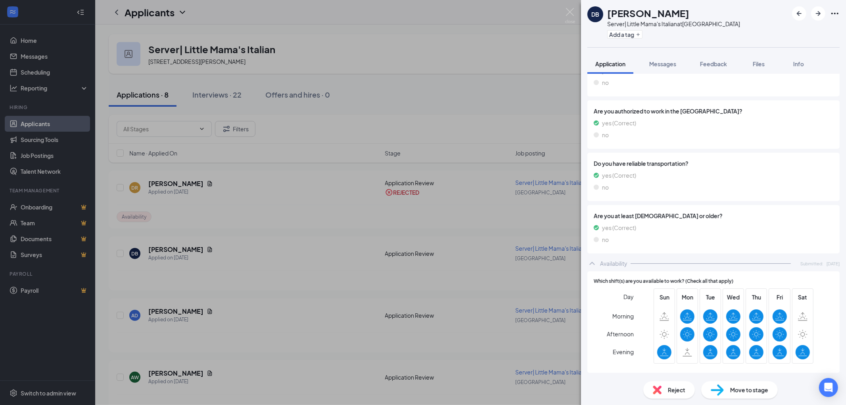
click at [668, 386] on span "Reject" at bounding box center [676, 390] width 17 height 9
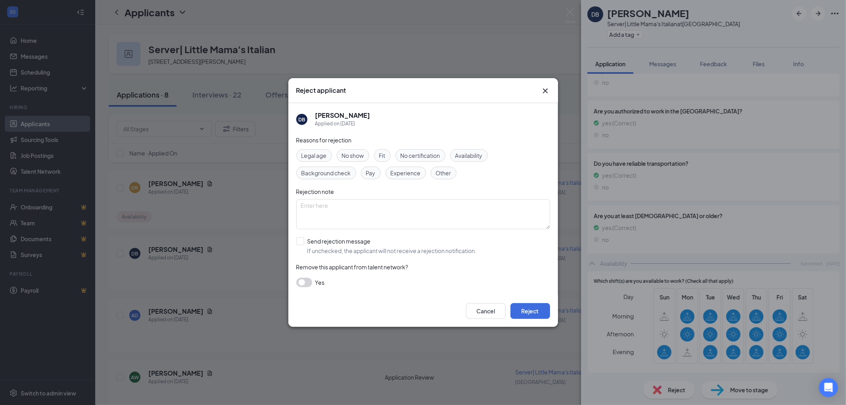
drag, startPoint x: 459, startPoint y: 155, endPoint x: 530, endPoint y: 290, distance: 152.2
click at [460, 155] on span "Availability" at bounding box center [468, 155] width 27 height 9
click at [539, 315] on button "Reject" at bounding box center [530, 311] width 40 height 16
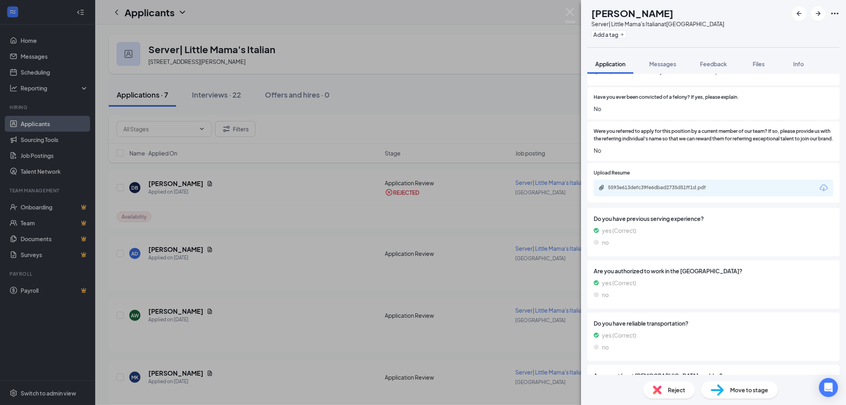
scroll to position [245, 0]
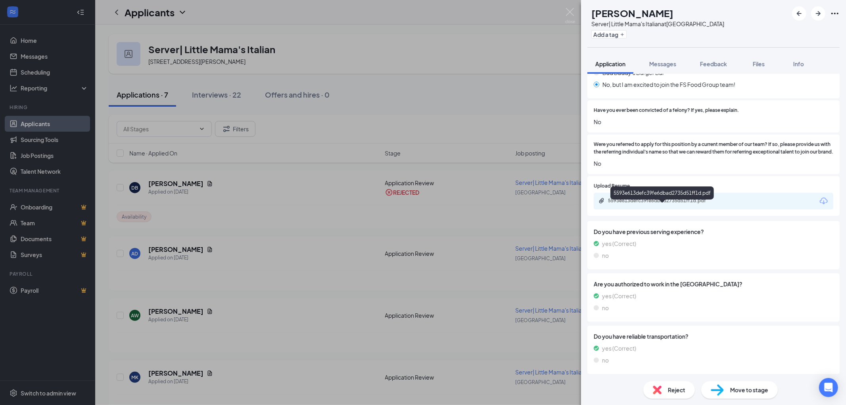
click at [658, 209] on div "5593e613defc39fe6dbad2735d51ff1d.pdf" at bounding box center [714, 201] width 240 height 17
click at [659, 204] on div "5593e613defc39fe6dbad2735d51ff1d.pdf" at bounding box center [663, 201] width 111 height 6
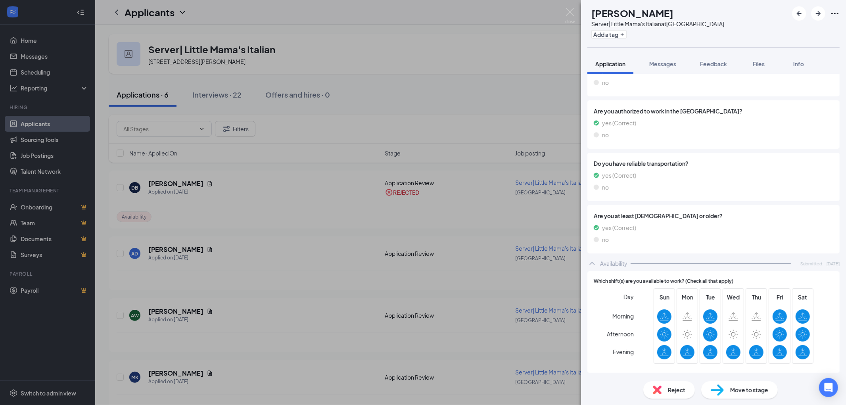
scroll to position [421, 0]
click at [665, 391] on div "Reject" at bounding box center [669, 389] width 52 height 17
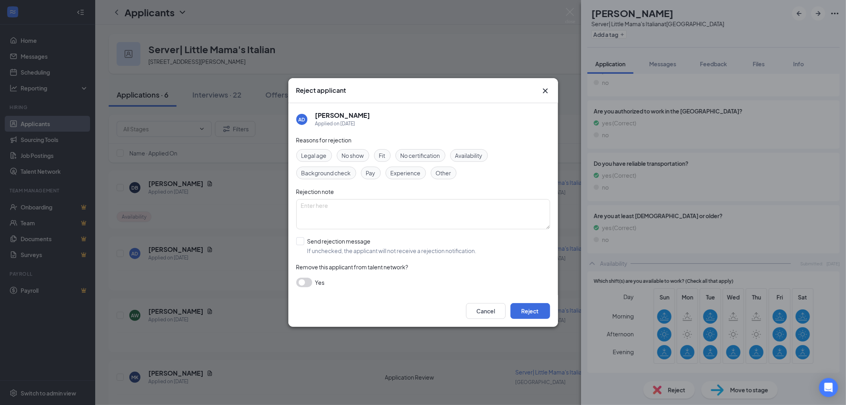
click at [386, 158] on span "Fit" at bounding box center [382, 155] width 6 height 9
click at [537, 309] on button "Reject" at bounding box center [530, 311] width 40 height 16
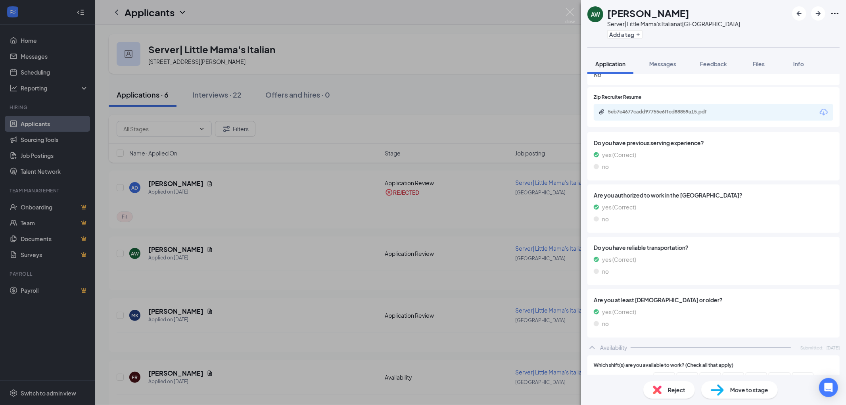
scroll to position [333, 0]
click at [660, 115] on div "5eb7e4677cadd97755e6ffcd88859a15.pdf" at bounding box center [663, 112] width 111 height 6
click at [649, 386] on div "Reject" at bounding box center [669, 389] width 52 height 17
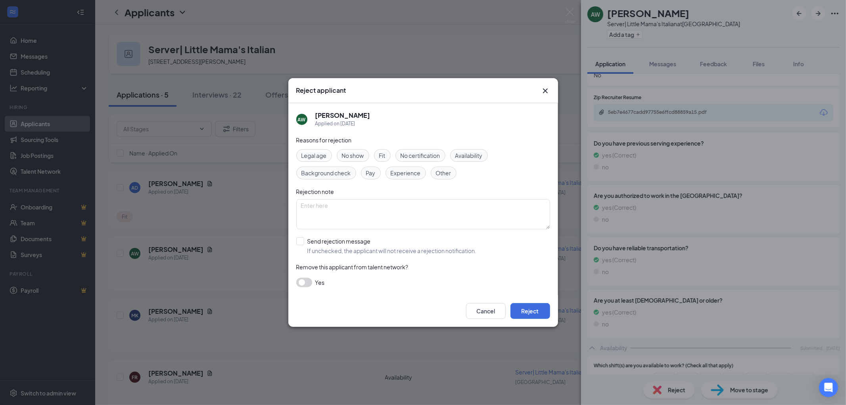
click at [391, 173] on span "Experience" at bounding box center [406, 173] width 30 height 9
click at [544, 315] on button "Reject" at bounding box center [530, 311] width 40 height 16
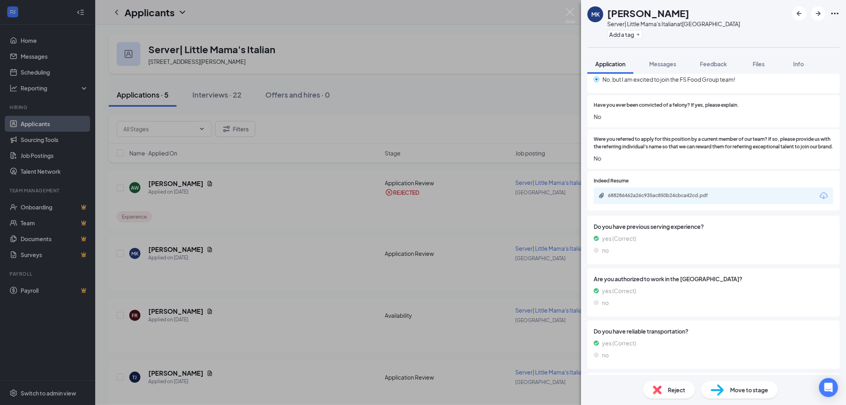
scroll to position [225, 0]
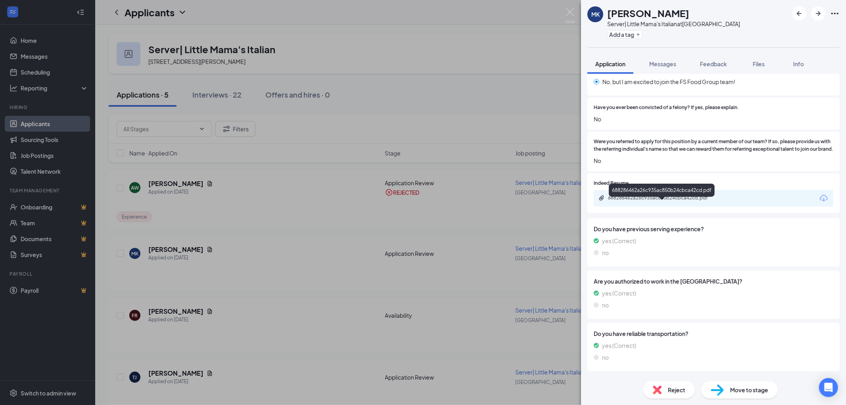
click at [654, 201] on div "688286462a26c935ac850b24cbca42cd.pdf" at bounding box center [663, 198] width 111 height 6
click at [672, 393] on span "Reject" at bounding box center [676, 390] width 17 height 9
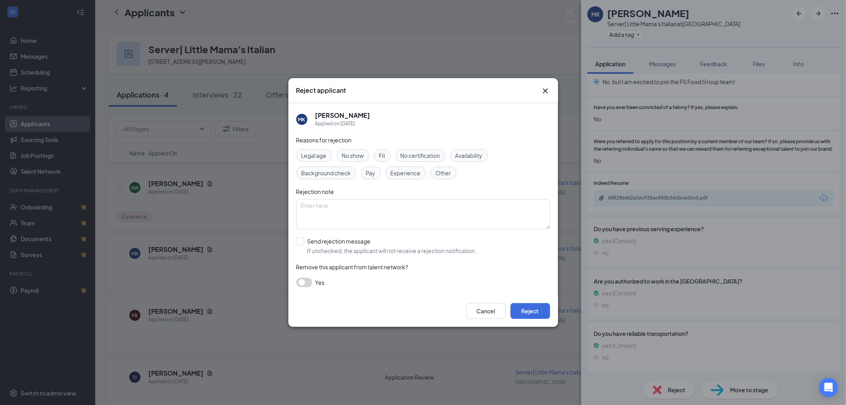
click at [397, 173] on span "Experience" at bounding box center [406, 173] width 30 height 9
click at [517, 309] on button "Reject" at bounding box center [530, 311] width 40 height 16
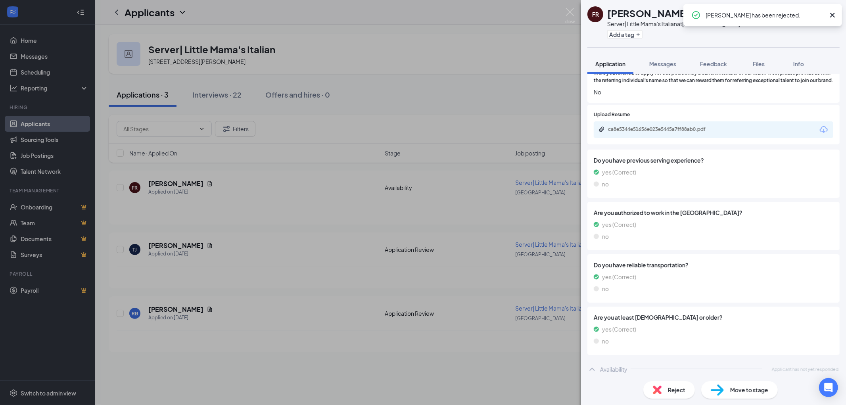
scroll to position [296, 0]
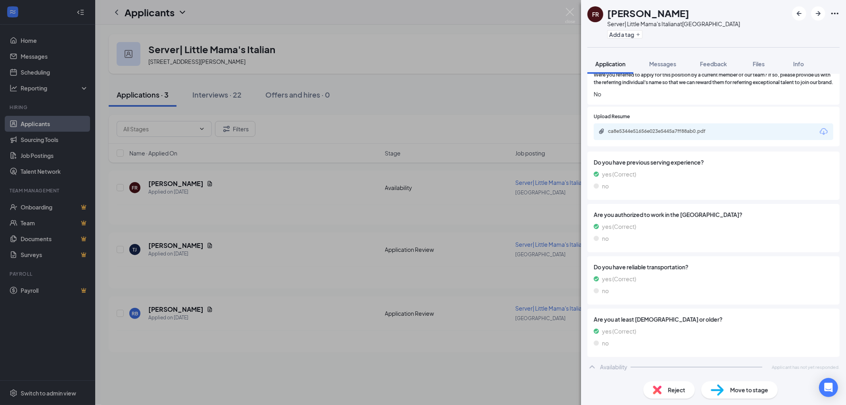
click at [296, 360] on div "FR Francisco Rodriguez Server| Little Mama's Italian at South Park Add a tag Ap…" at bounding box center [423, 202] width 846 height 405
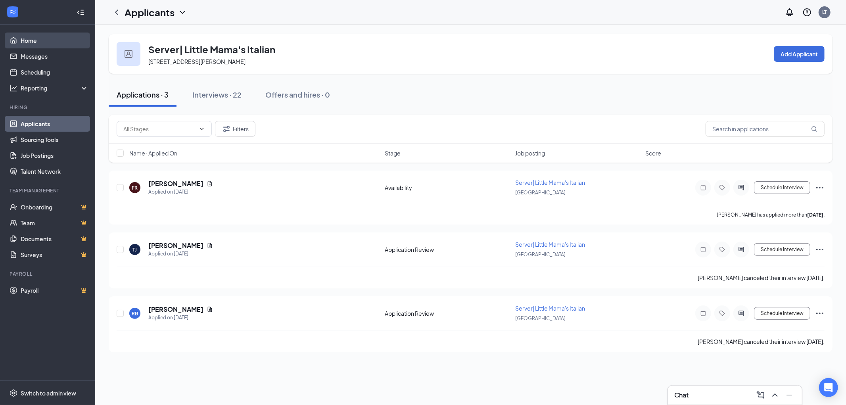
click at [33, 43] on link "Home" at bounding box center [55, 41] width 68 height 16
